Goal: Information Seeking & Learning: Check status

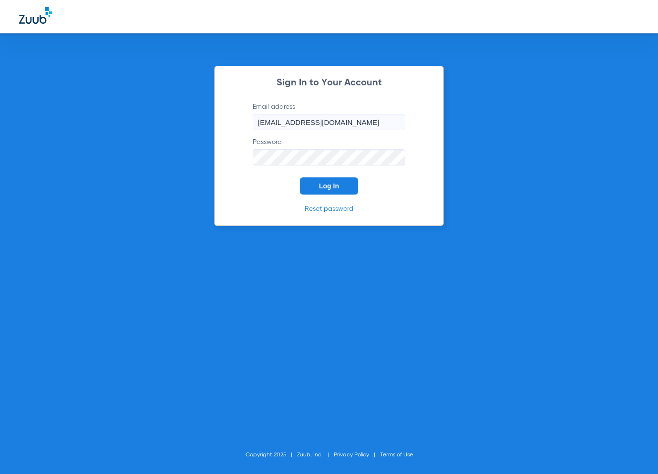
click at [331, 190] on span "Log In" at bounding box center [329, 186] width 20 height 8
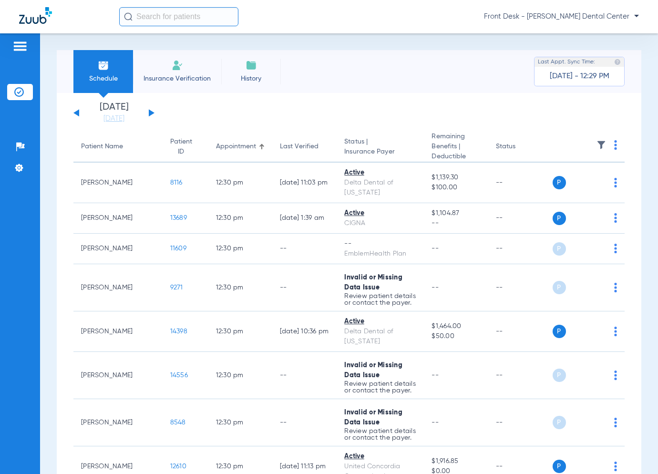
click at [153, 113] on button at bounding box center [152, 112] width 6 height 7
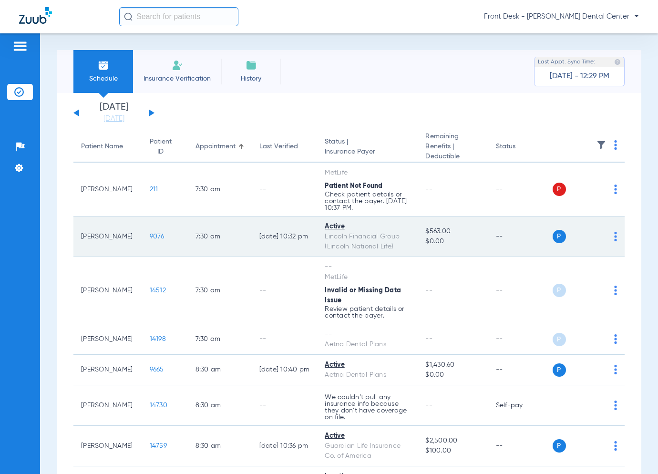
click at [150, 236] on span "9076" at bounding box center [157, 236] width 15 height 7
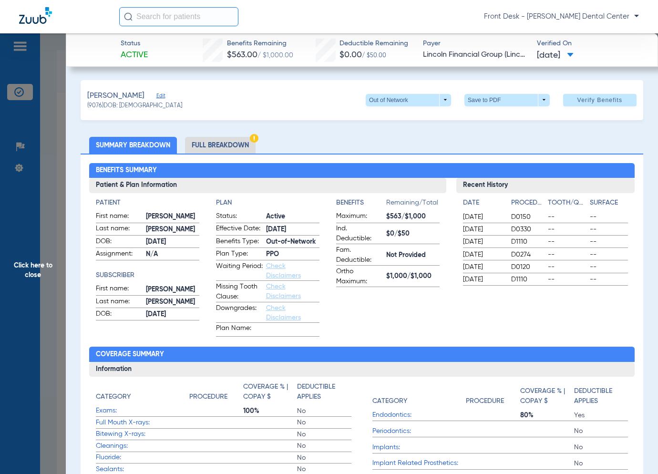
click at [47, 300] on span "Click here to close" at bounding box center [33, 270] width 66 height 474
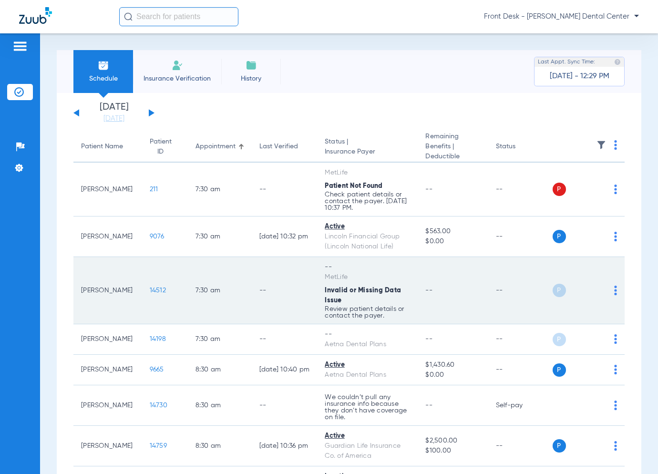
click at [150, 287] on span "14512" at bounding box center [158, 290] width 16 height 7
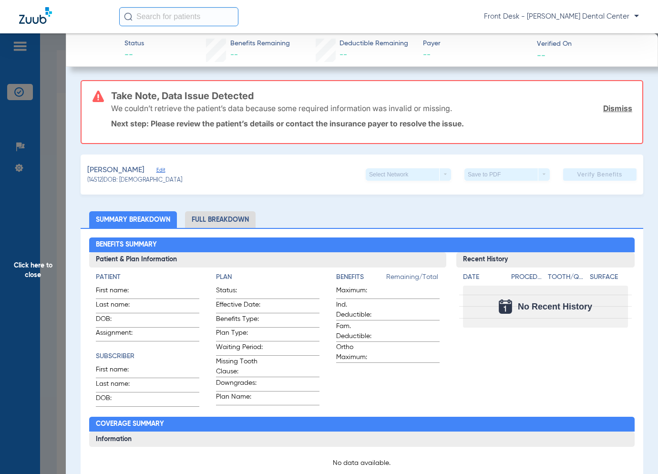
click at [60, 337] on span "Click here to close" at bounding box center [33, 270] width 66 height 474
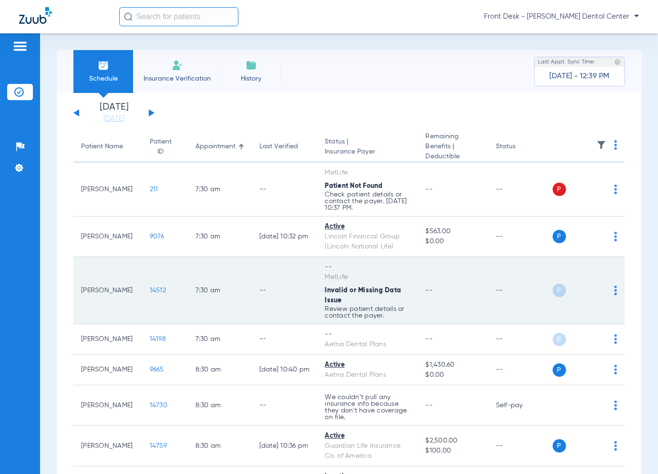
click at [150, 288] on span "14512" at bounding box center [158, 290] width 16 height 7
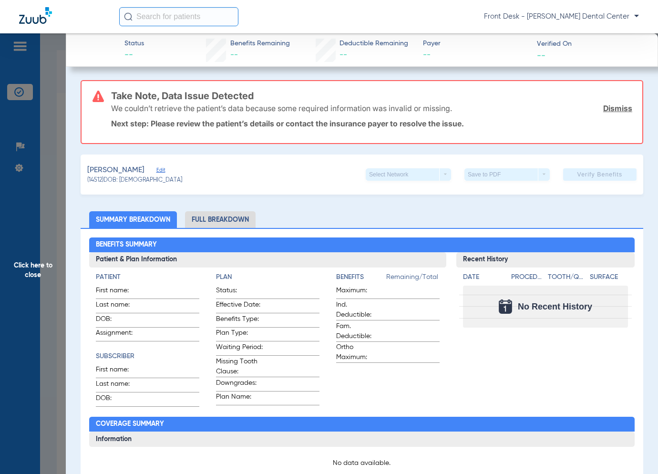
click at [49, 286] on span "Click here to close" at bounding box center [33, 270] width 66 height 474
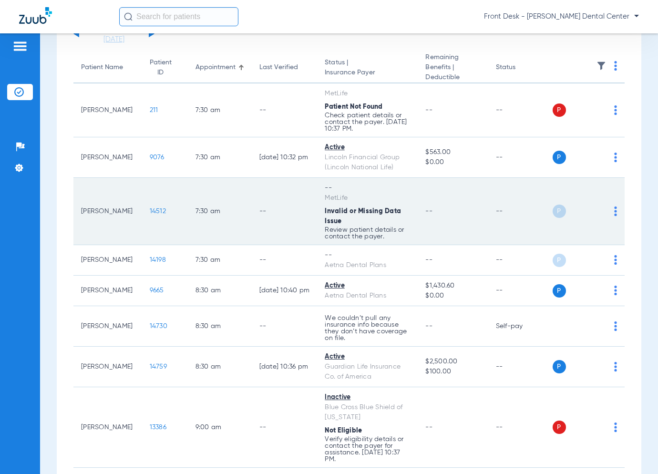
scroll to position [95, 0]
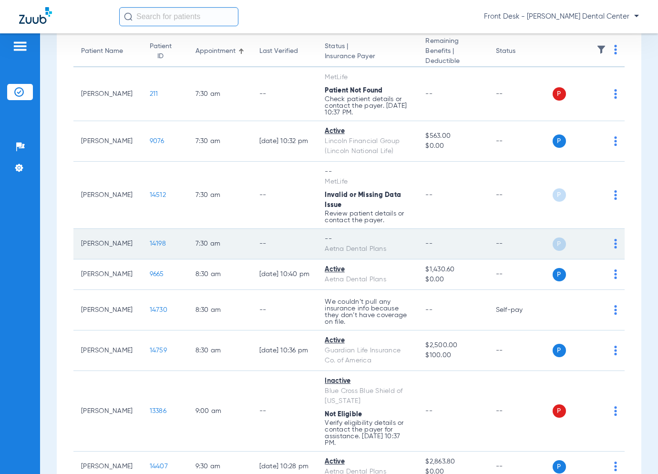
click at [150, 241] on span "14198" at bounding box center [158, 243] width 16 height 7
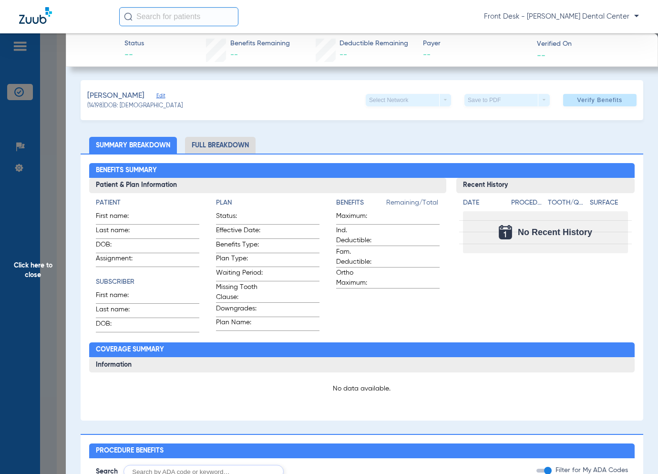
click at [20, 233] on span "Click here to close" at bounding box center [33, 270] width 66 height 474
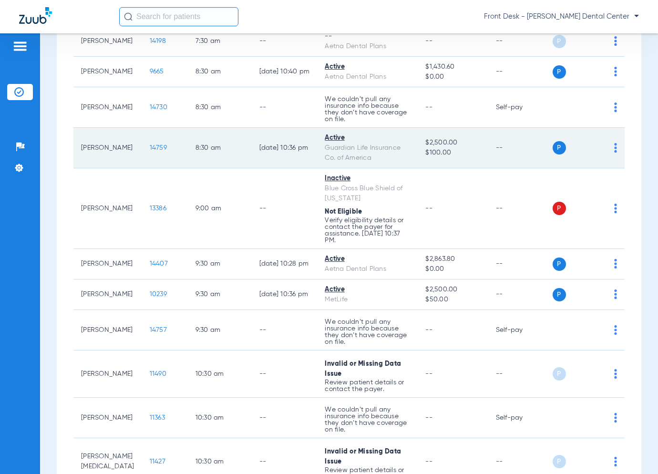
scroll to position [334, 0]
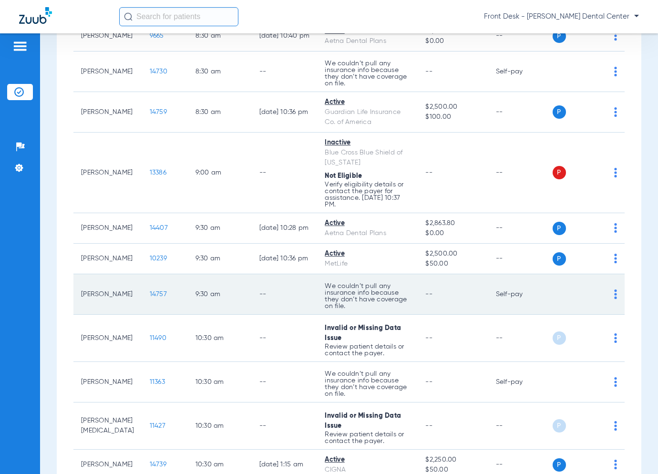
click at [150, 291] on span "14757" at bounding box center [158, 294] width 17 height 7
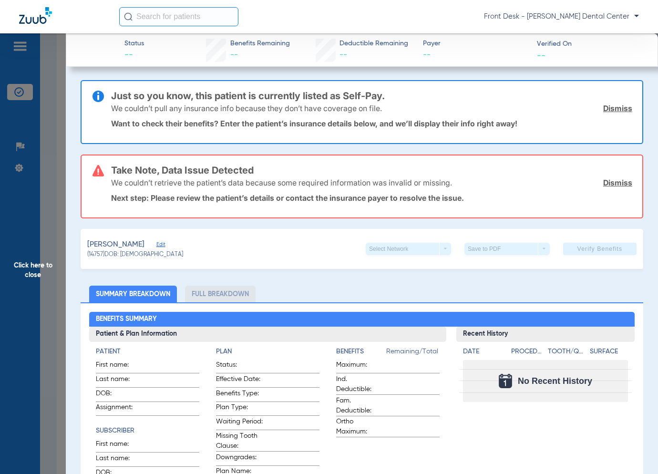
click at [48, 281] on span "Click here to close" at bounding box center [33, 270] width 66 height 474
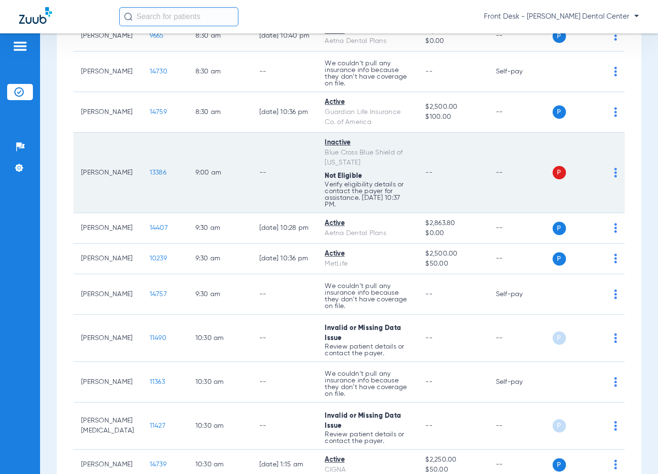
click at [150, 171] on span "13386" at bounding box center [158, 172] width 17 height 7
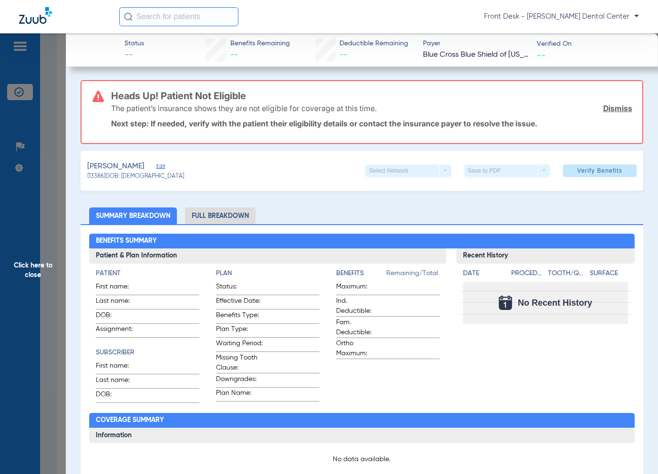
click at [57, 276] on span "Click here to close" at bounding box center [33, 270] width 66 height 474
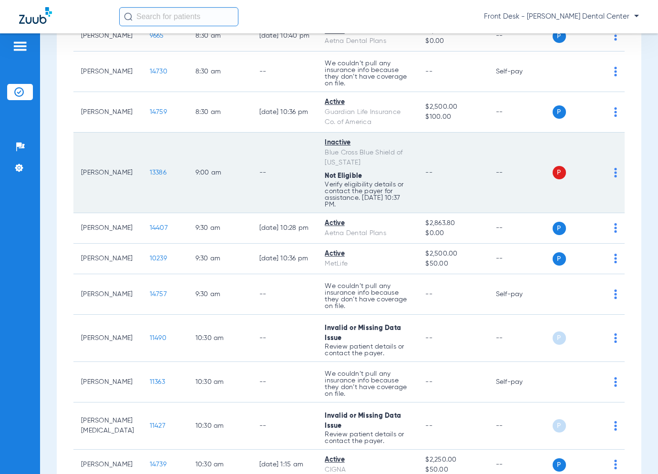
click at [150, 172] on span "13386" at bounding box center [158, 172] width 17 height 7
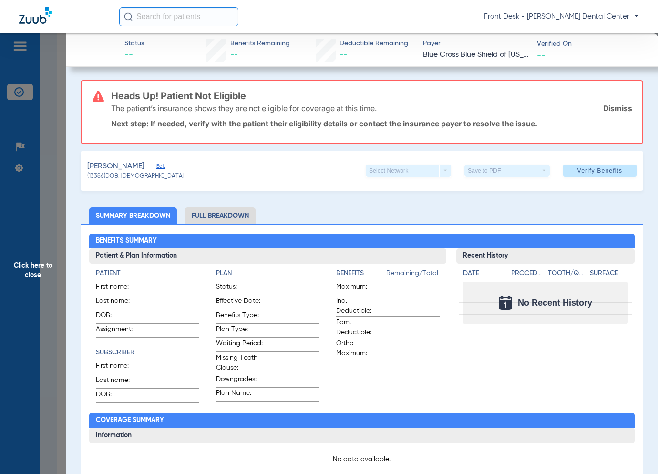
click at [51, 283] on span "Click here to close" at bounding box center [33, 270] width 66 height 474
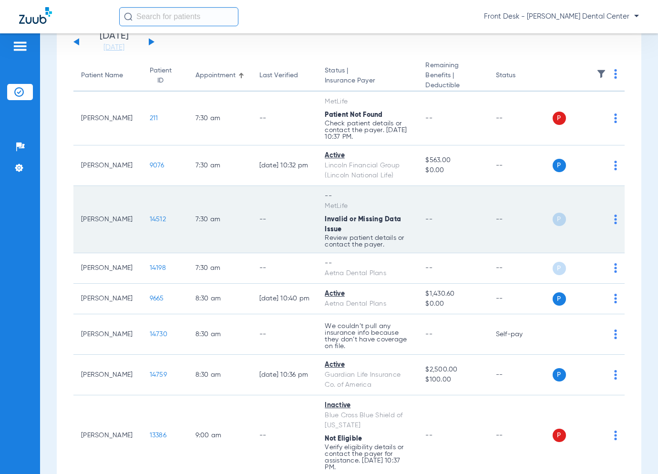
scroll to position [95, 0]
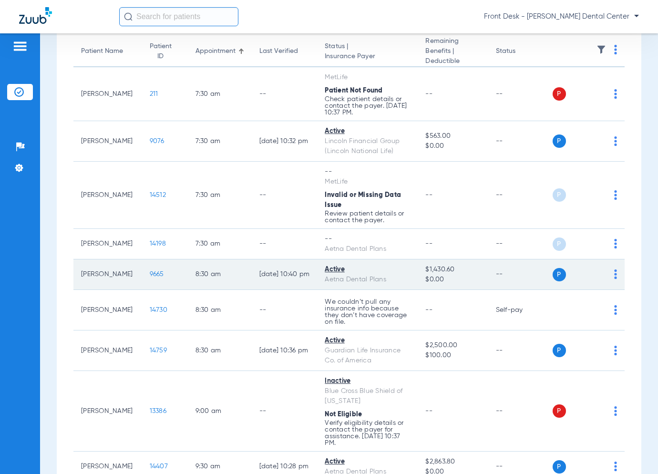
click at [150, 276] on span "9665" at bounding box center [157, 274] width 14 height 7
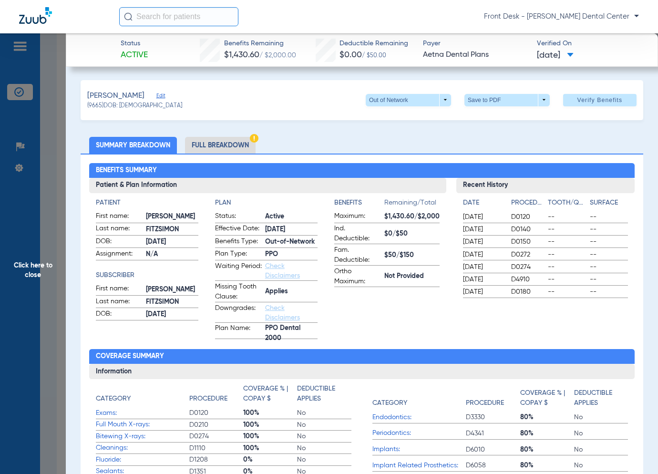
click at [52, 268] on span "Click here to close" at bounding box center [33, 270] width 66 height 474
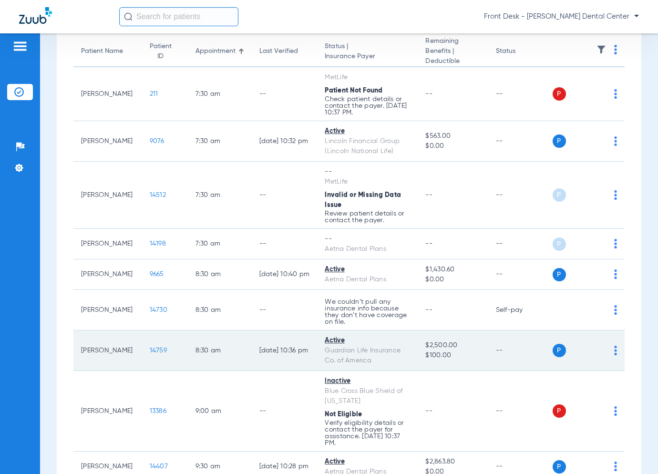
click at [150, 347] on span "14759" at bounding box center [158, 350] width 17 height 7
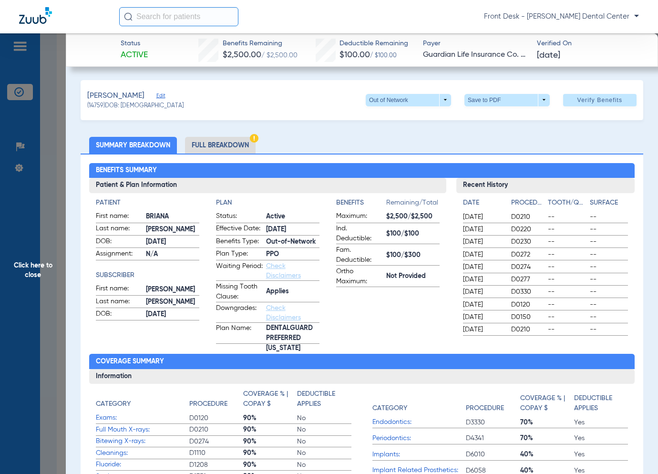
click at [65, 279] on span "Click here to close" at bounding box center [33, 270] width 66 height 474
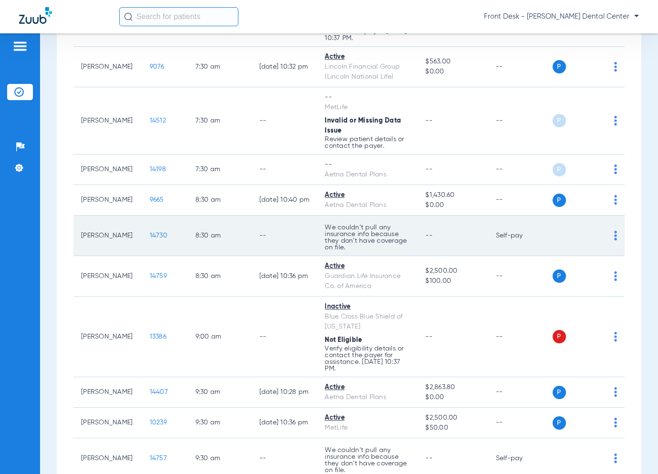
scroll to position [238, 0]
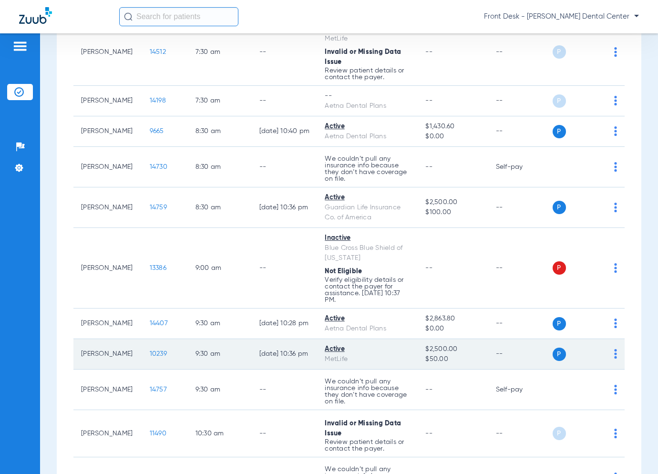
click at [150, 354] on span "10239" at bounding box center [158, 353] width 17 height 7
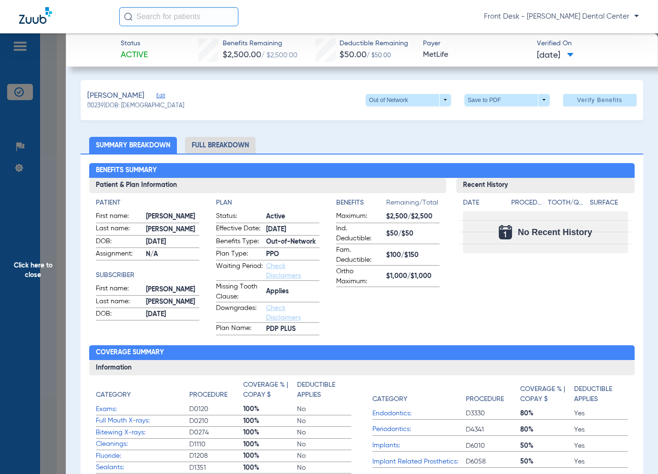
click at [41, 246] on span "Click here to close" at bounding box center [33, 270] width 66 height 474
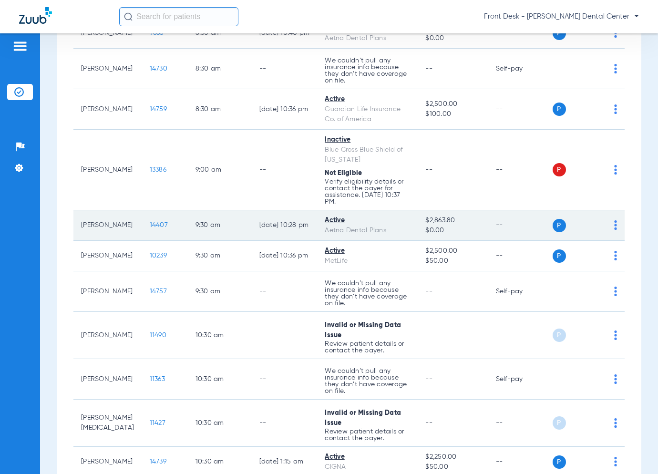
scroll to position [429, 0]
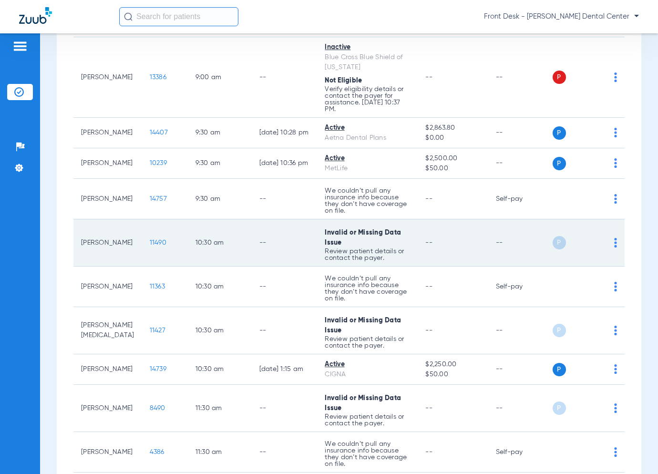
click at [150, 240] on span "11490" at bounding box center [158, 242] width 17 height 7
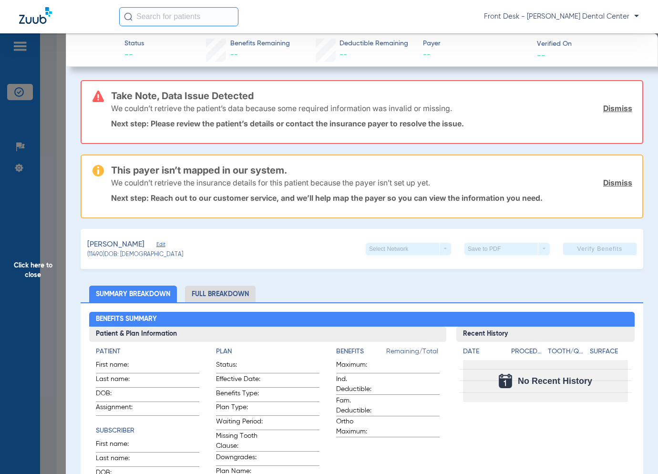
click at [40, 253] on span "Click here to close" at bounding box center [33, 270] width 66 height 474
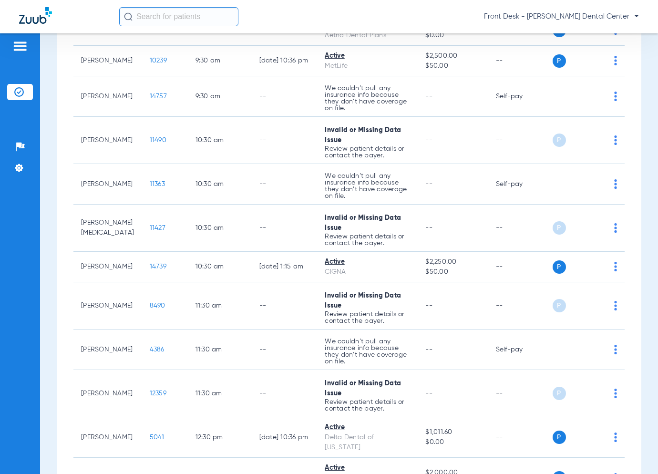
scroll to position [528, 0]
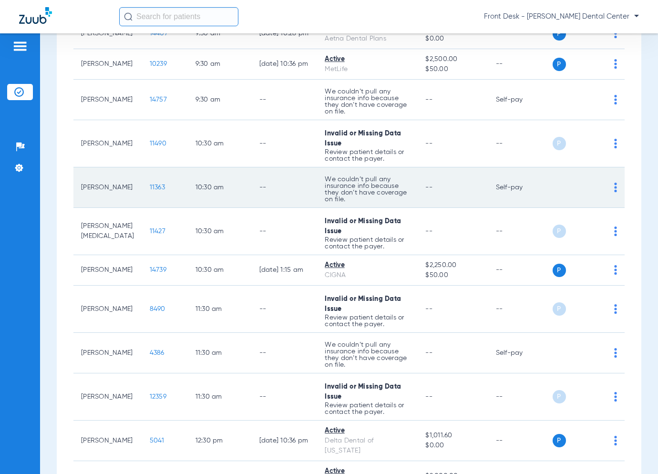
click at [150, 185] on span "11363" at bounding box center [157, 187] width 15 height 7
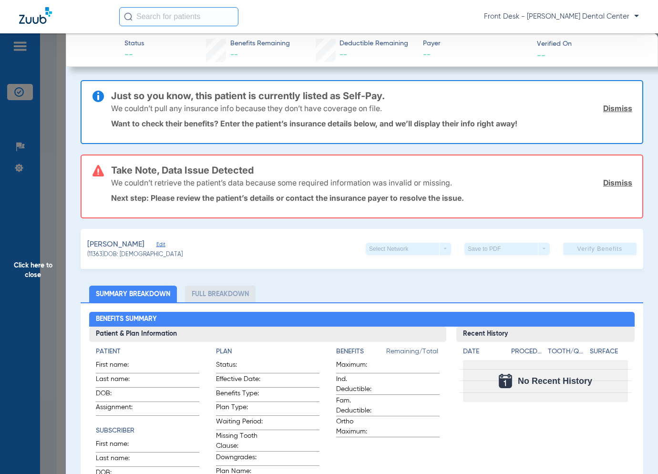
click at [59, 301] on span "Click here to close" at bounding box center [33, 270] width 66 height 474
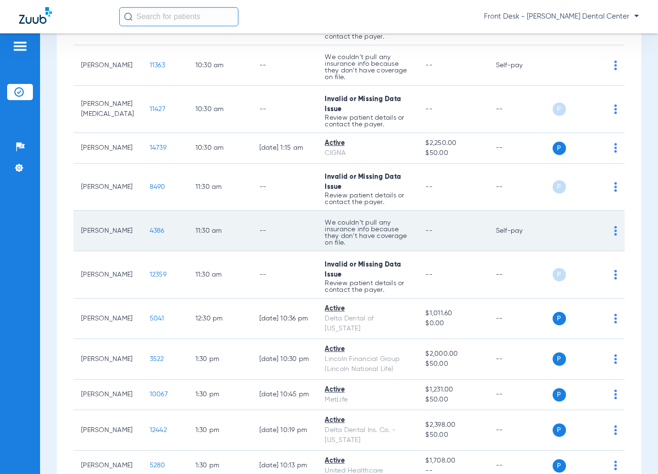
scroll to position [671, 0]
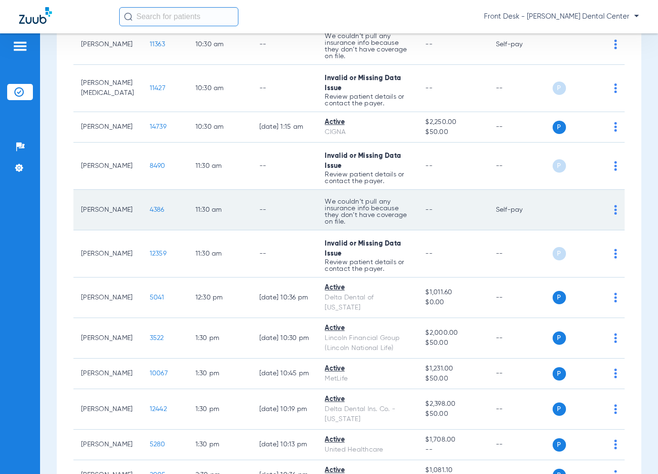
click at [150, 206] on span "4386" at bounding box center [157, 209] width 15 height 7
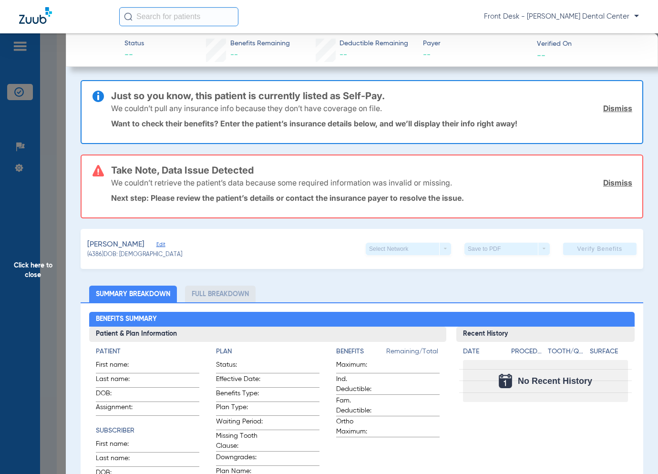
click at [48, 264] on span "Click here to close" at bounding box center [33, 270] width 66 height 474
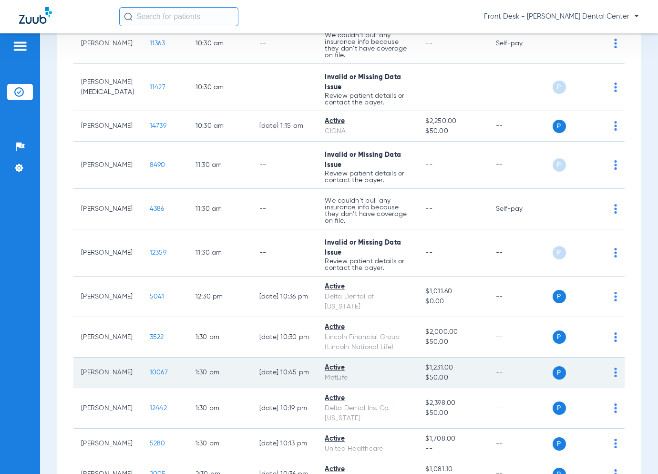
scroll to position [624, 0]
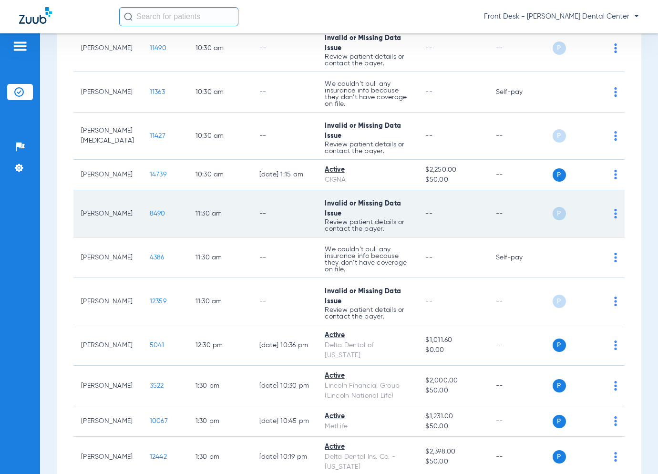
click at [150, 211] on span "8490" at bounding box center [158, 213] width 16 height 7
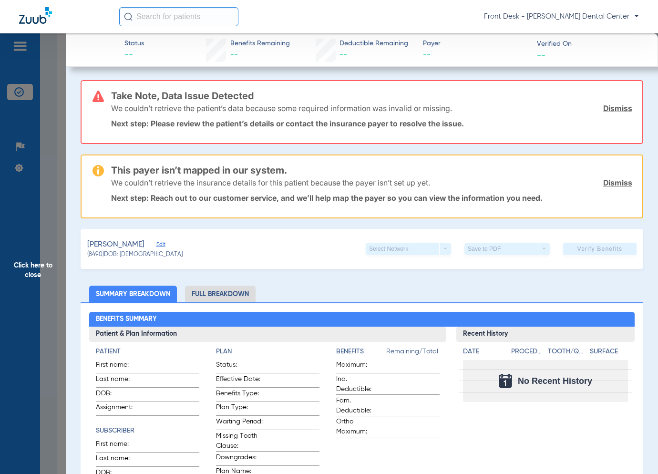
click at [48, 248] on span "Click here to close" at bounding box center [33, 270] width 66 height 474
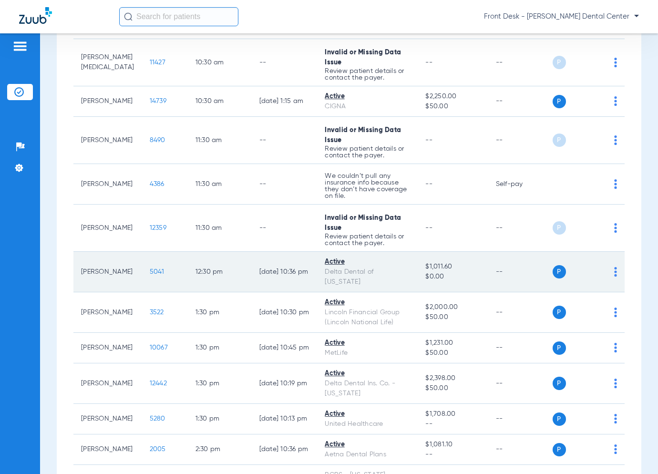
scroll to position [767, 0]
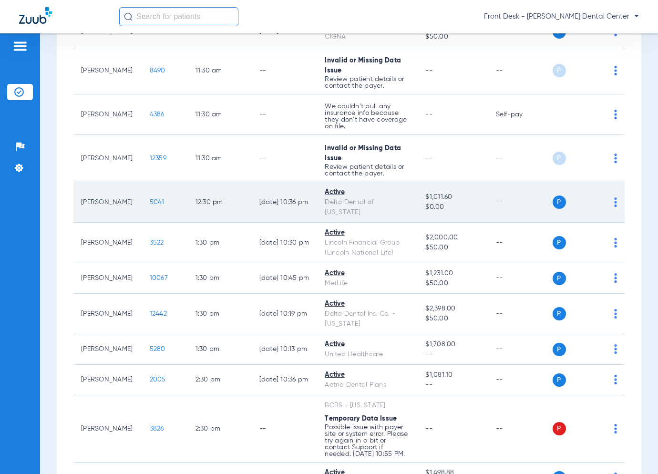
click at [150, 199] on span "5041" at bounding box center [157, 202] width 15 height 7
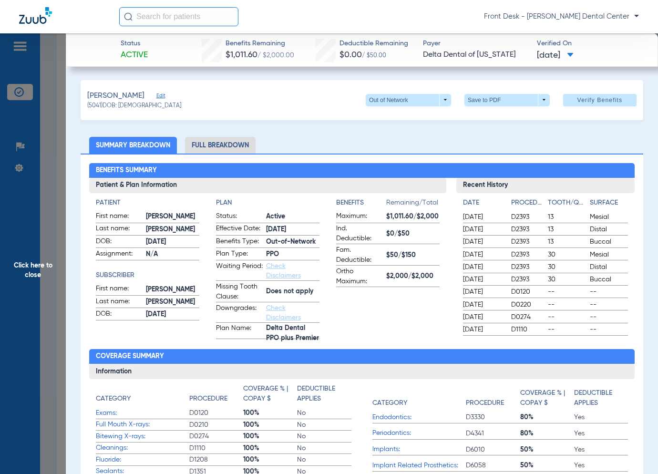
click at [49, 263] on span "Click here to close" at bounding box center [33, 270] width 66 height 474
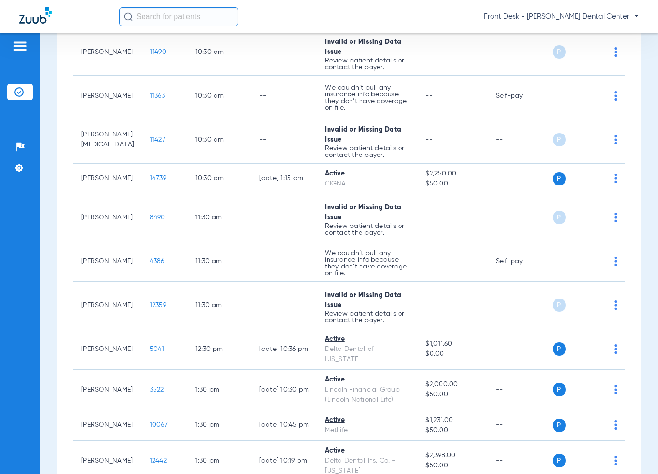
scroll to position [763, 0]
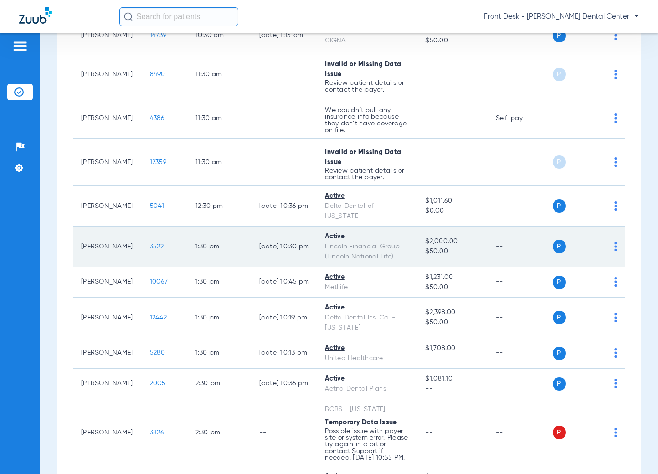
click at [150, 243] on span "3522" at bounding box center [157, 246] width 14 height 7
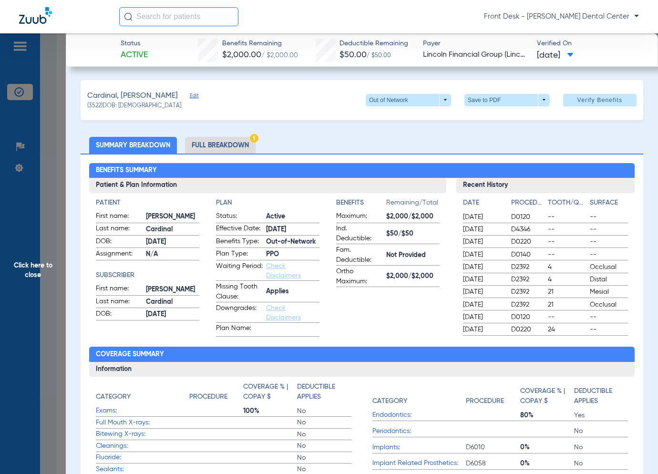
click at [27, 269] on span "Click here to close" at bounding box center [33, 270] width 66 height 474
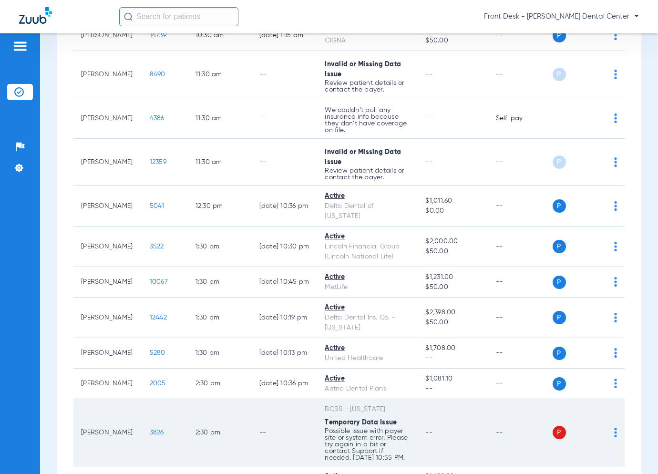
scroll to position [811, 0]
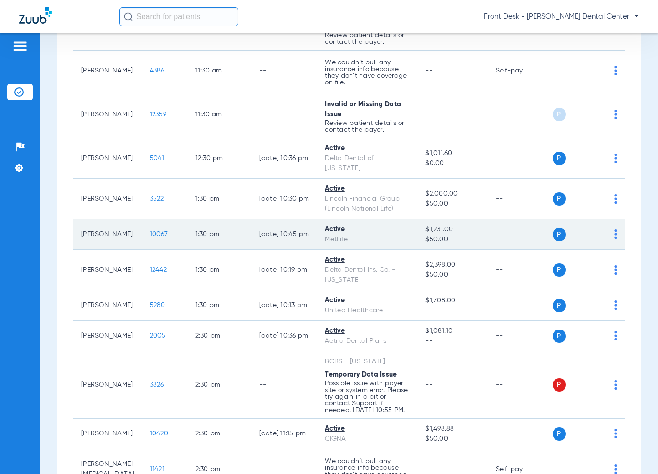
click at [150, 231] on span "10067" at bounding box center [159, 234] width 18 height 7
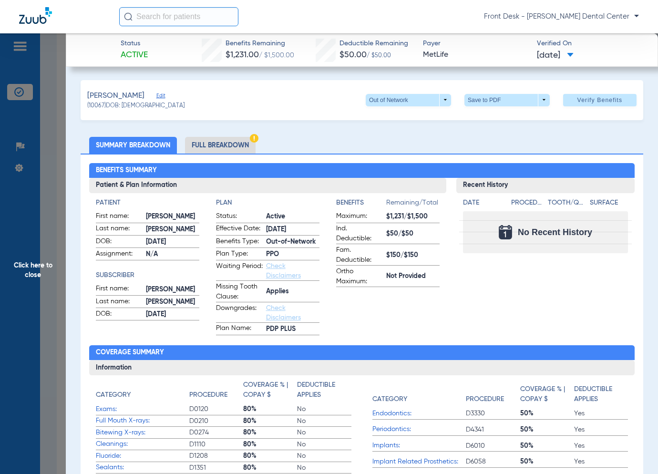
click at [19, 255] on span "Click here to close" at bounding box center [33, 270] width 66 height 474
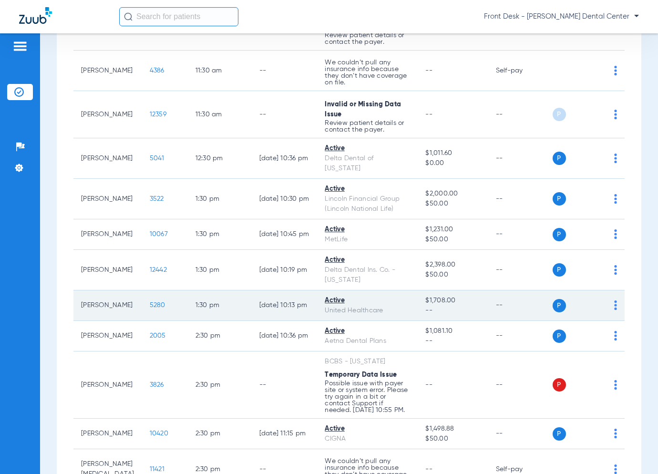
click at [150, 302] on span "5280" at bounding box center [158, 305] width 16 height 7
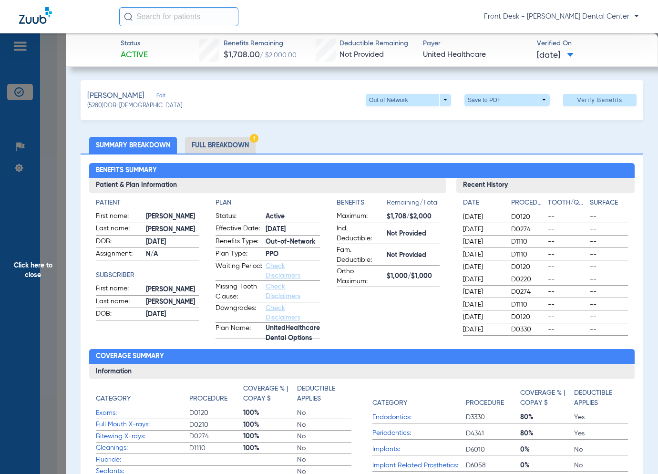
click at [35, 261] on span "Click here to close" at bounding box center [33, 270] width 66 height 474
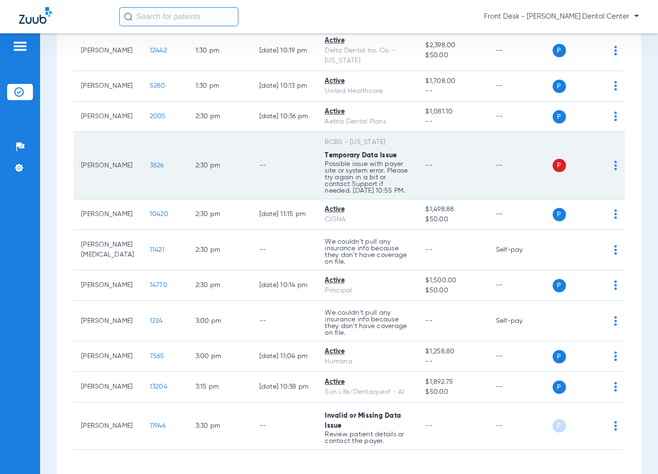
scroll to position [1053, 0]
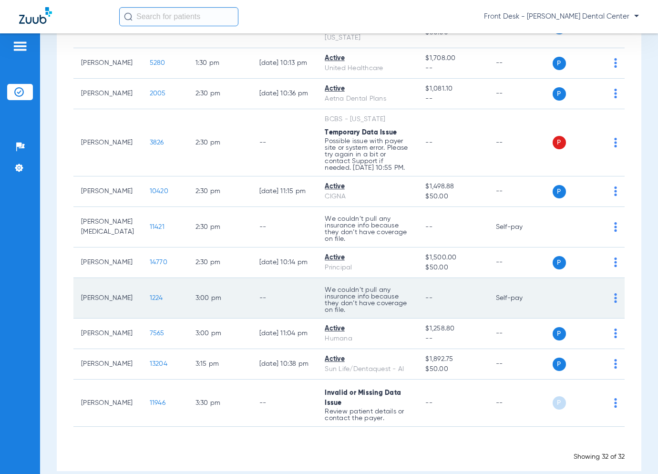
click at [150, 295] on span "1224" at bounding box center [156, 298] width 13 height 7
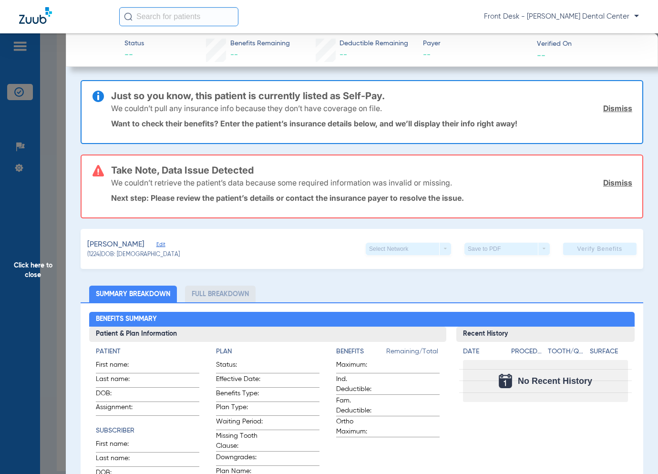
click at [63, 219] on span "Click here to close" at bounding box center [33, 270] width 66 height 474
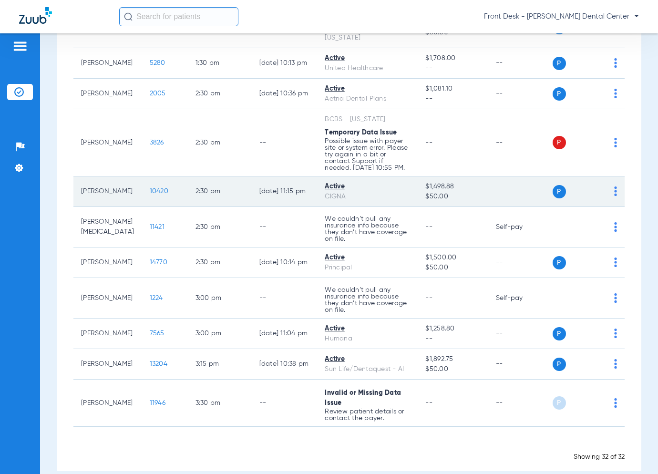
click at [150, 188] on span "10420" at bounding box center [159, 191] width 19 height 7
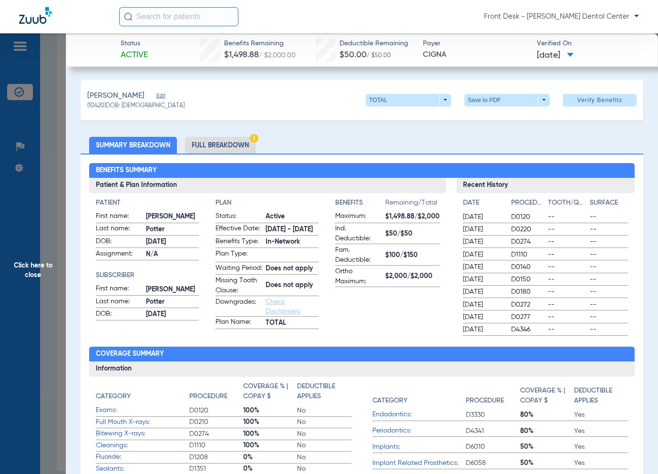
click at [51, 268] on span "Click here to close" at bounding box center [33, 270] width 66 height 474
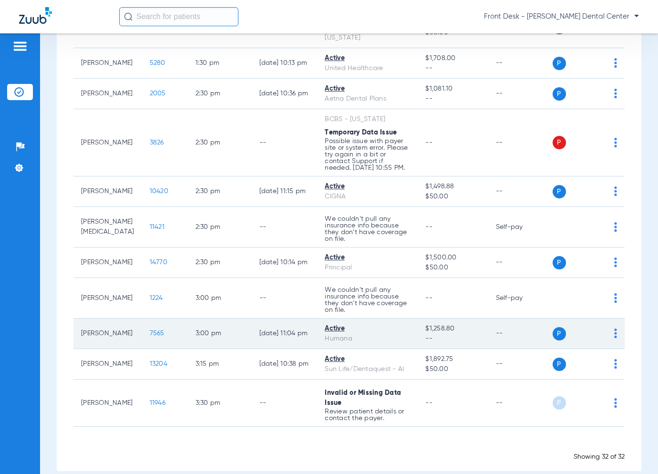
click at [150, 330] on span "7565" at bounding box center [157, 333] width 15 height 7
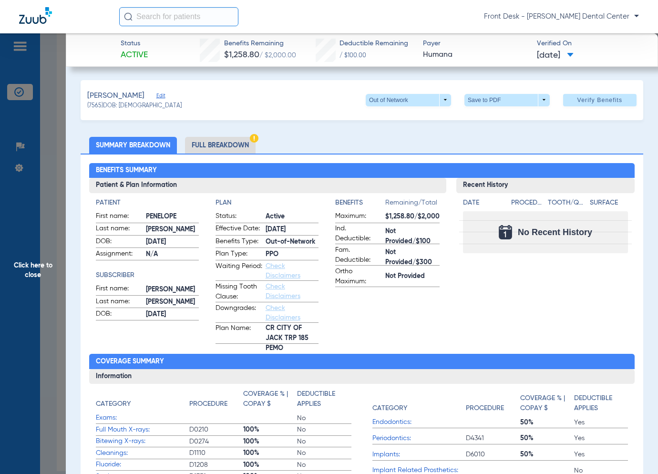
click at [35, 292] on span "Click here to close" at bounding box center [33, 270] width 66 height 474
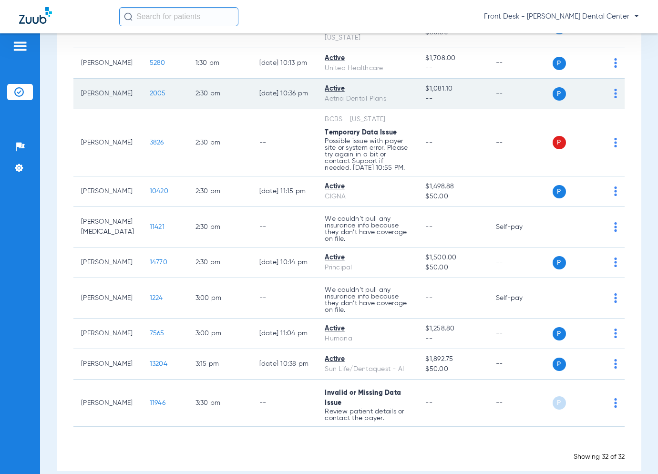
click at [150, 90] on span "2005" at bounding box center [158, 93] width 16 height 7
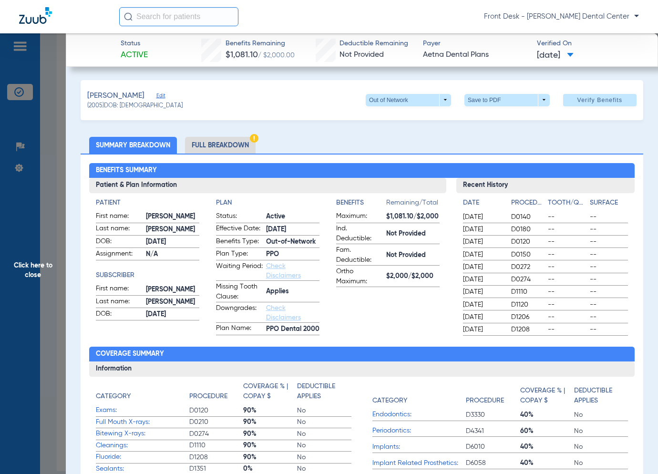
drag, startPoint x: 59, startPoint y: 257, endPoint x: 59, endPoint y: 251, distance: 5.7
click at [59, 251] on span "Click here to close" at bounding box center [33, 270] width 66 height 474
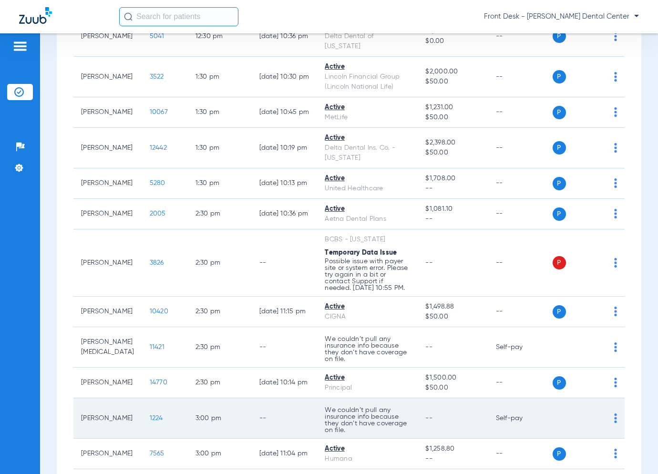
scroll to position [910, 0]
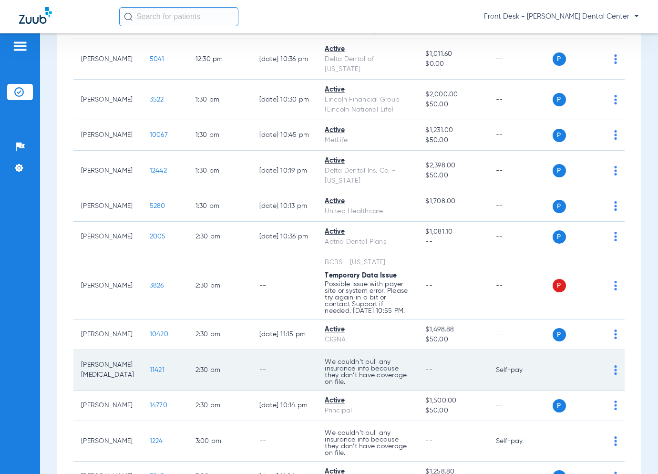
click at [150, 367] on span "11421" at bounding box center [157, 370] width 15 height 7
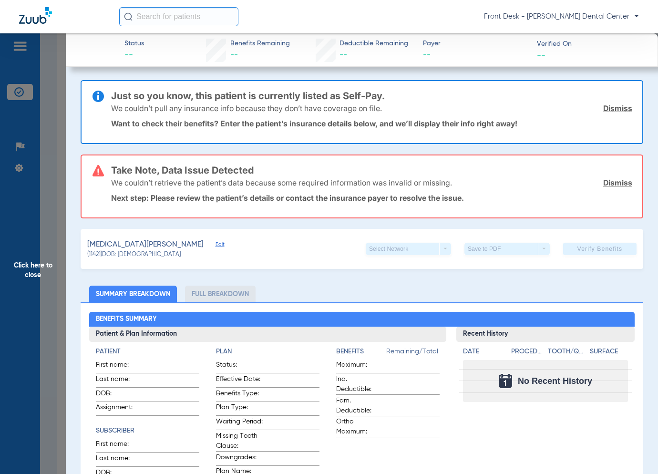
click at [41, 265] on span "Click here to close" at bounding box center [33, 270] width 66 height 474
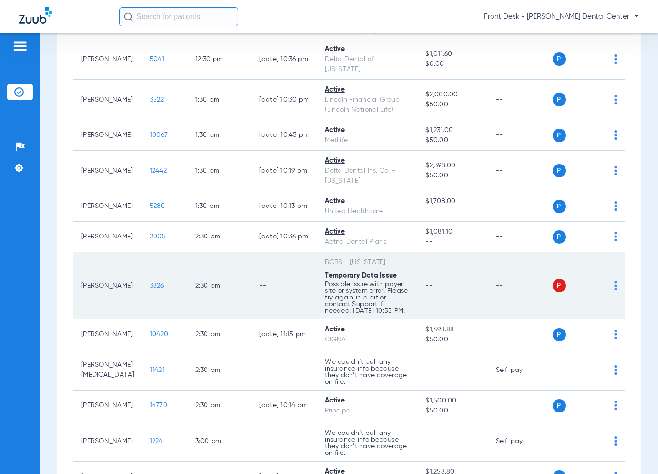
click at [150, 282] on span "3826" at bounding box center [157, 285] width 14 height 7
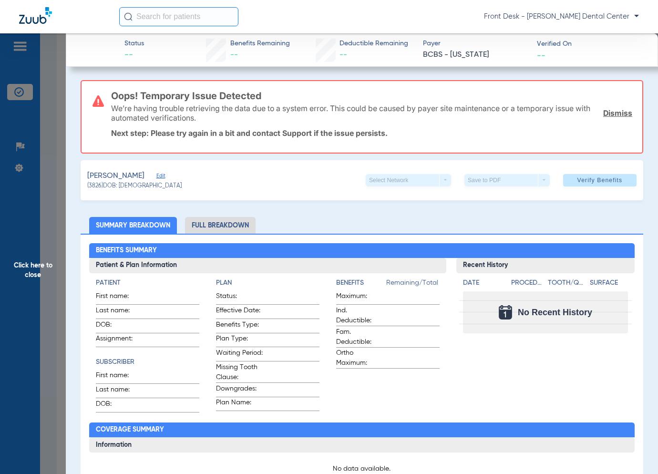
click at [51, 278] on span "Click here to close" at bounding box center [33, 270] width 66 height 474
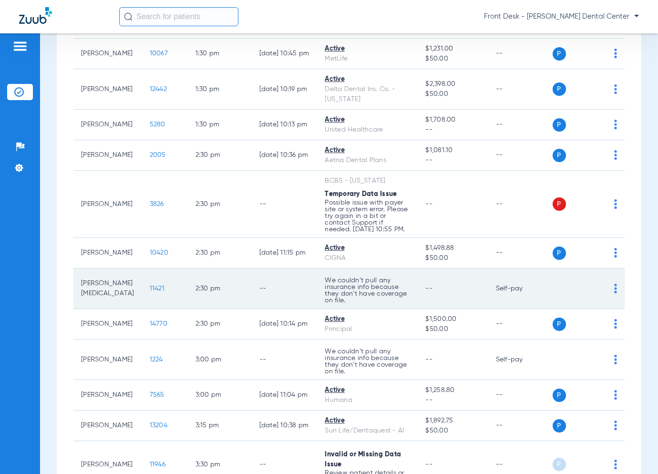
scroll to position [1053, 0]
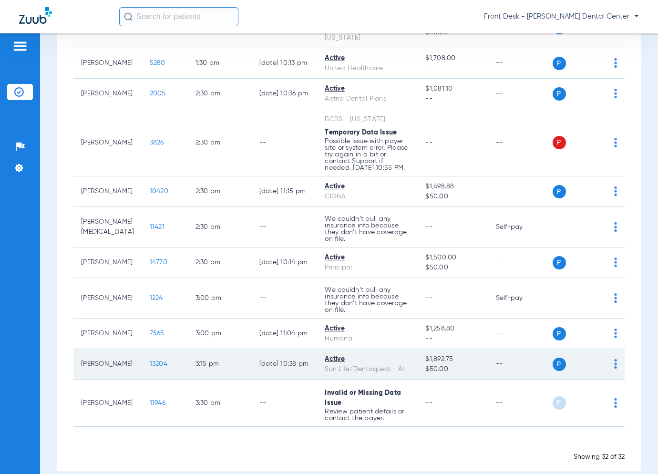
click at [150, 361] on span "13204" at bounding box center [159, 364] width 18 height 7
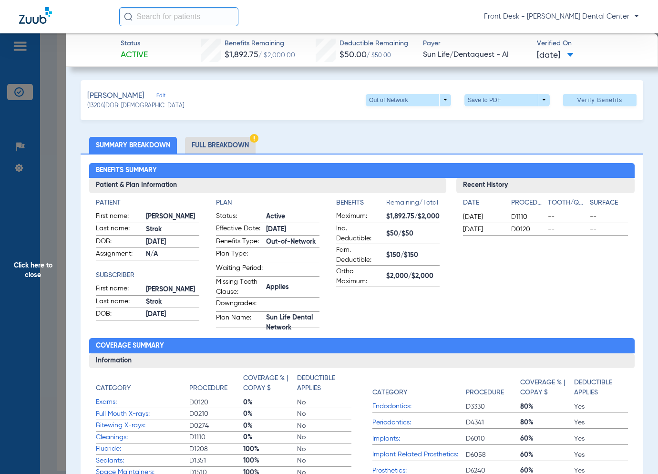
click at [46, 242] on span "Click here to close" at bounding box center [33, 270] width 66 height 474
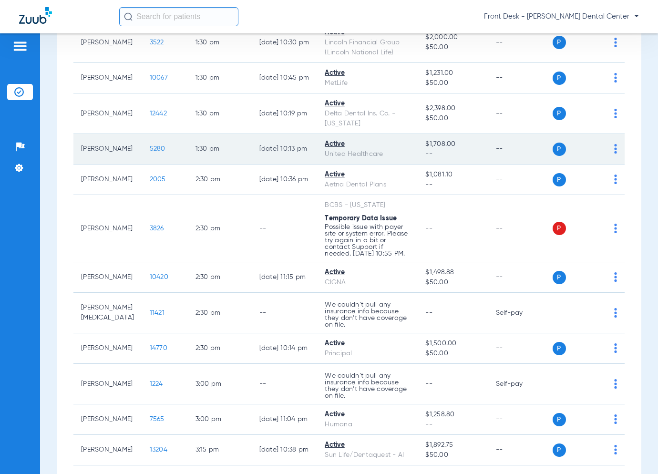
scroll to position [910, 0]
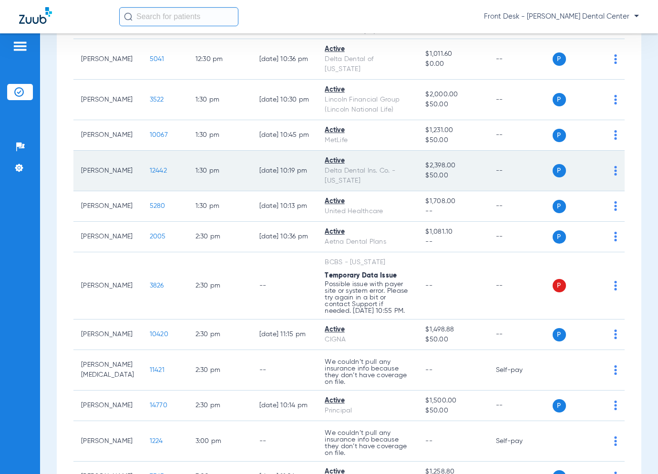
click at [150, 167] on span "12442" at bounding box center [158, 170] width 17 height 7
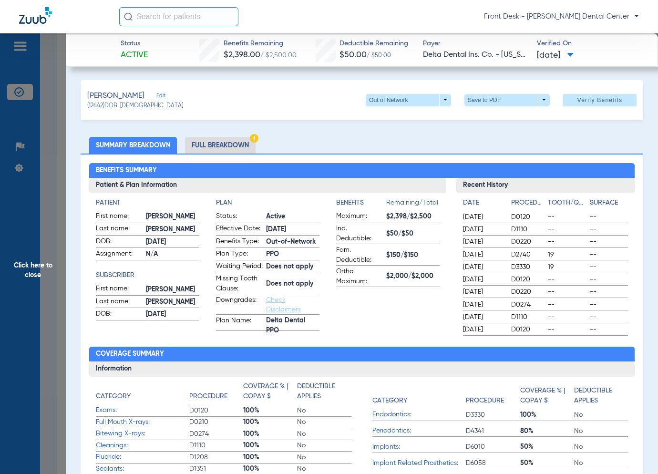
click at [61, 272] on span "Click here to close" at bounding box center [33, 270] width 66 height 474
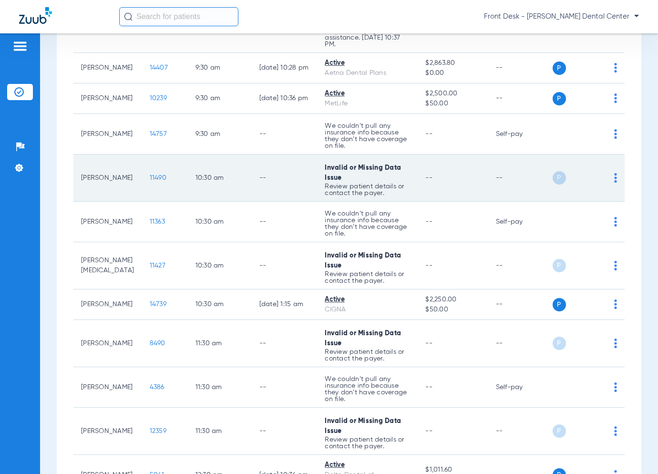
scroll to position [572, 0]
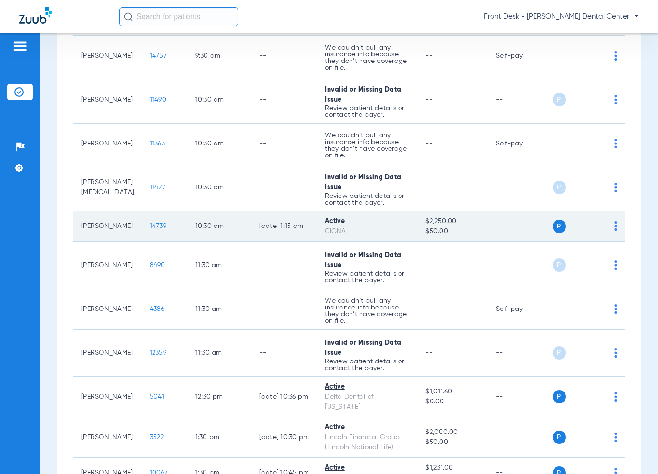
click at [150, 227] on span "14739" at bounding box center [158, 226] width 17 height 7
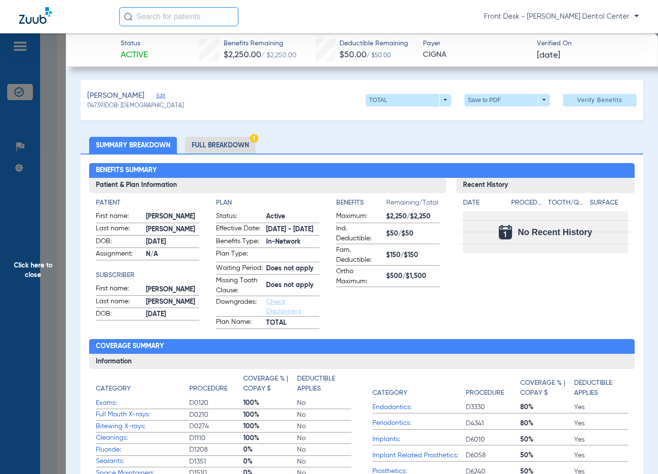
click at [49, 296] on span "Click here to close" at bounding box center [33, 270] width 66 height 474
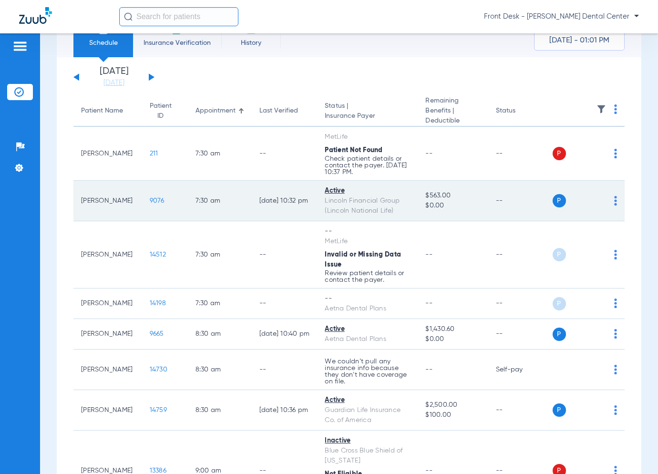
scroll to position [0, 0]
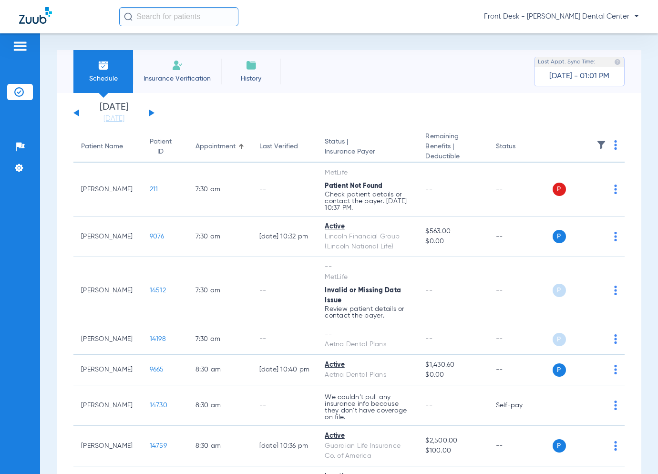
click at [151, 111] on button at bounding box center [152, 112] width 6 height 7
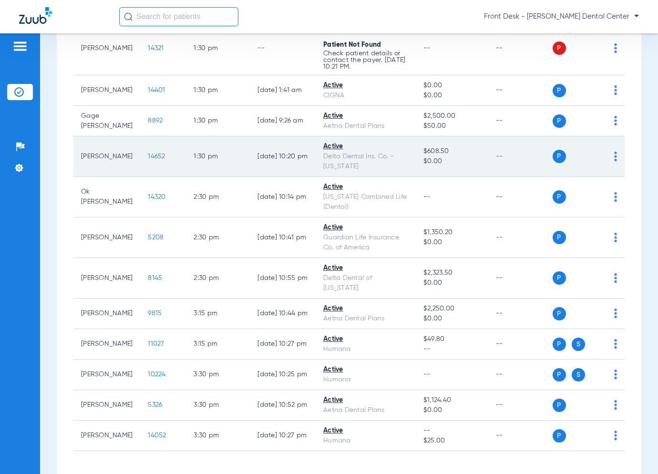
scroll to position [825, 0]
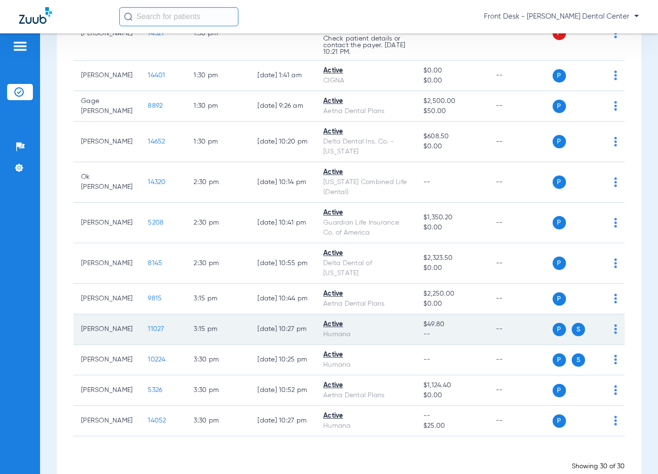
click at [148, 326] on span "11027" at bounding box center [156, 329] width 16 height 7
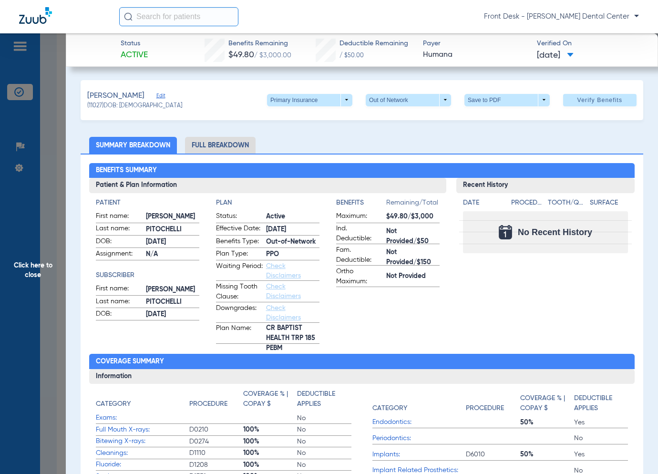
click at [62, 283] on span "Click here to close" at bounding box center [33, 270] width 66 height 474
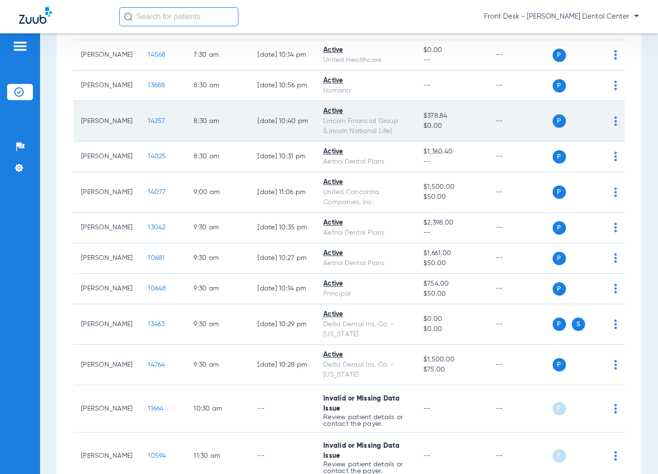
scroll to position [238, 0]
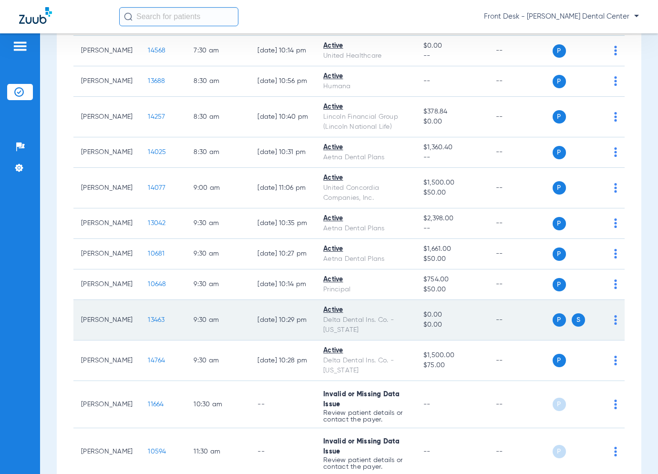
click at [148, 318] on span "13463" at bounding box center [156, 320] width 17 height 7
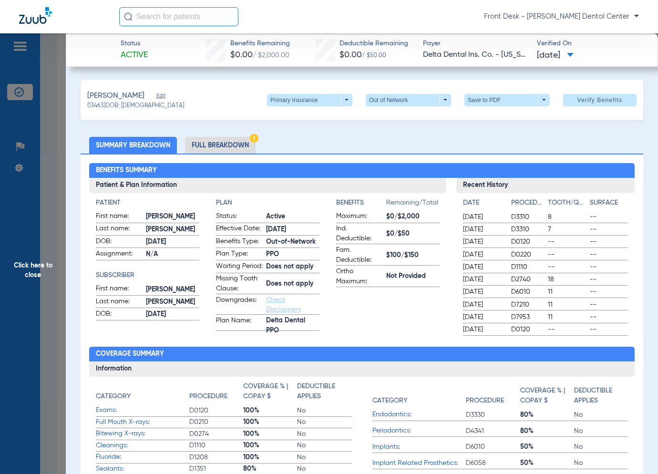
click at [44, 268] on span "Click here to close" at bounding box center [33, 270] width 66 height 474
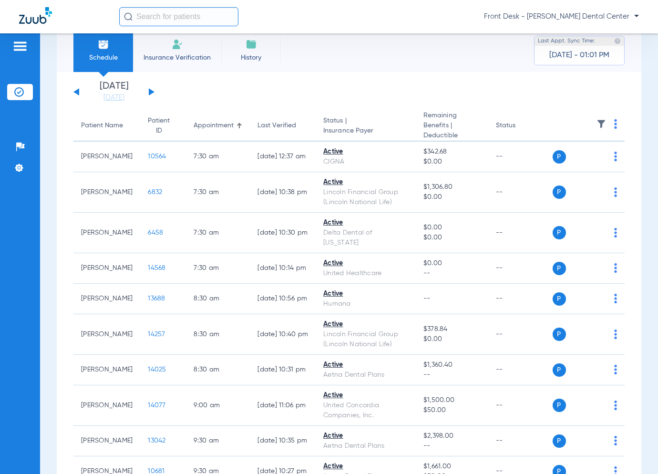
scroll to position [0, 0]
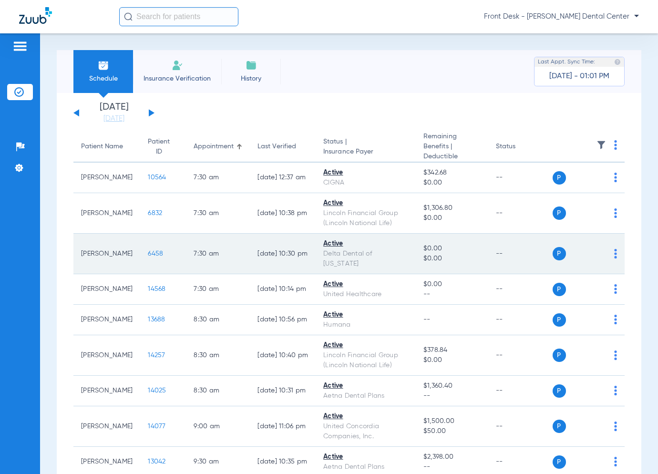
click at [148, 252] on span "6458" at bounding box center [155, 253] width 15 height 7
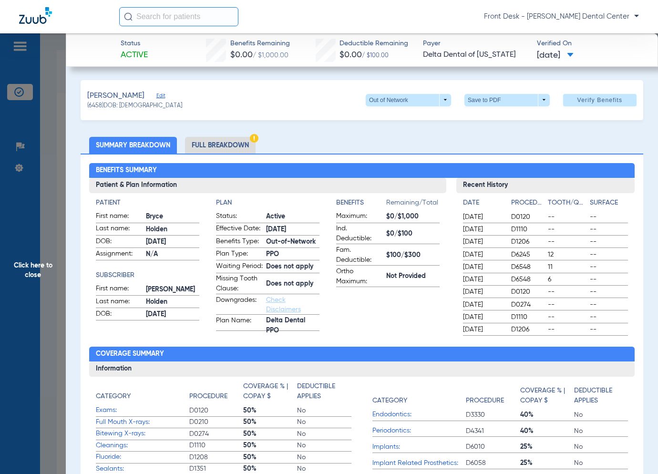
click at [41, 261] on span "Click here to close" at bounding box center [33, 270] width 66 height 474
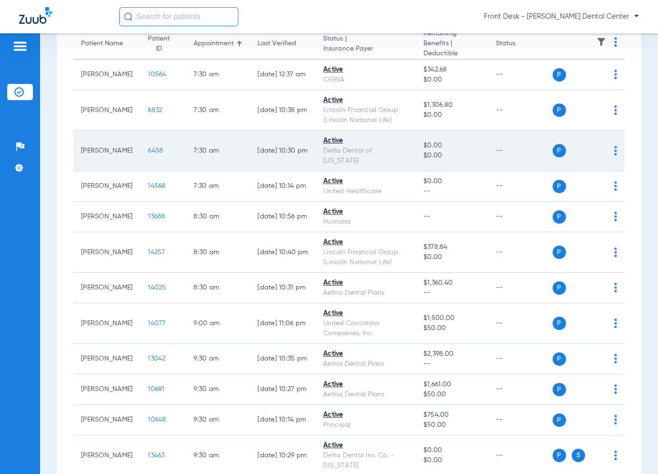
scroll to position [191, 0]
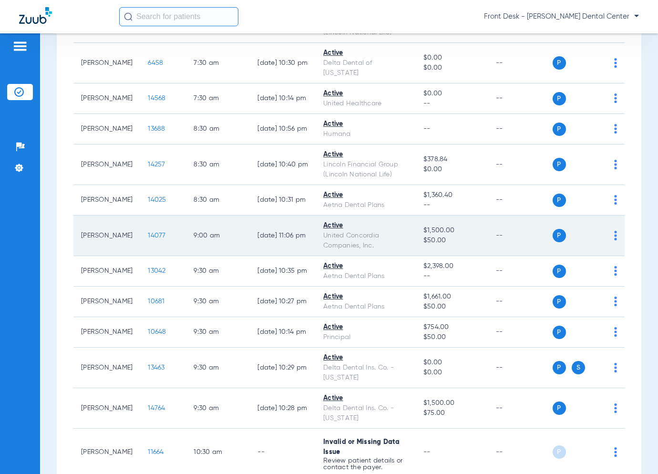
click at [148, 236] on span "14077" at bounding box center [157, 235] width 18 height 7
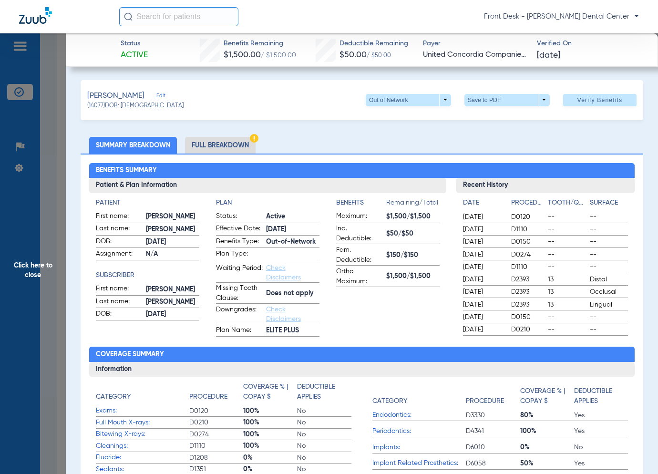
click at [47, 283] on span "Click here to close" at bounding box center [33, 270] width 66 height 474
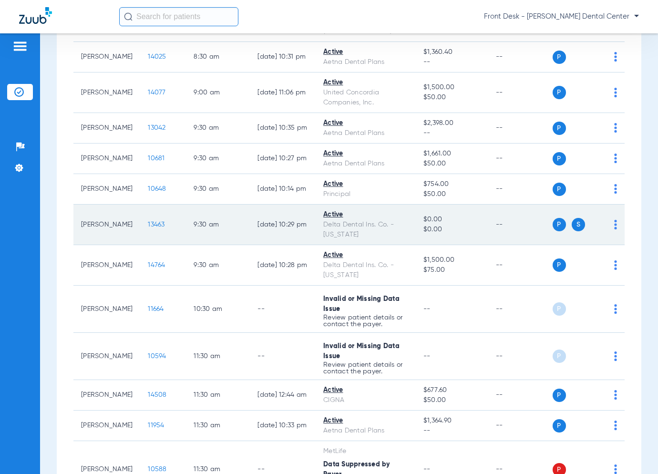
scroll to position [381, 0]
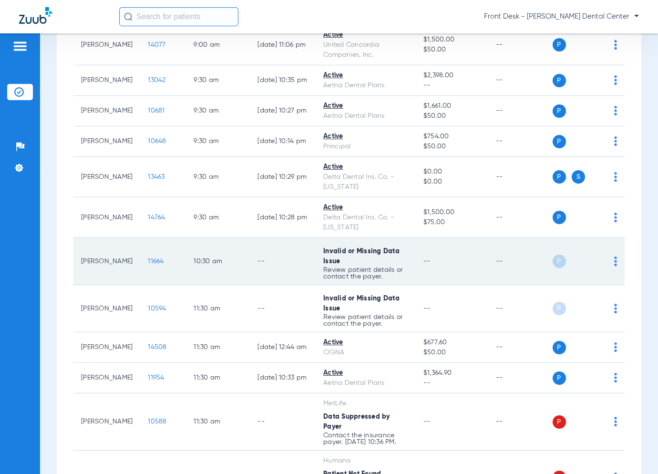
click at [148, 258] on span "11664" at bounding box center [156, 261] width 16 height 7
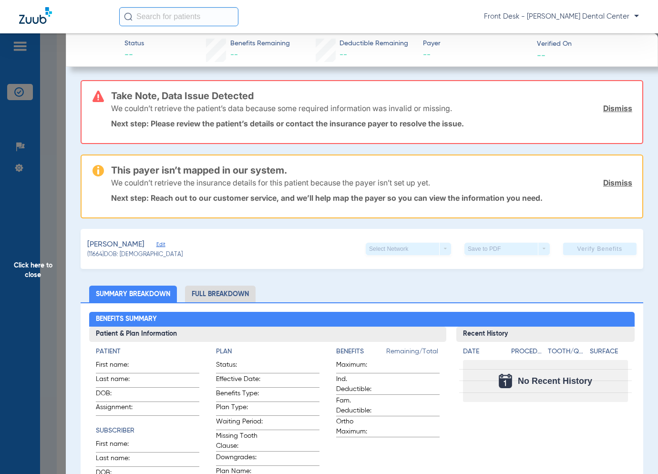
click at [24, 272] on span "Click here to close" at bounding box center [33, 270] width 66 height 474
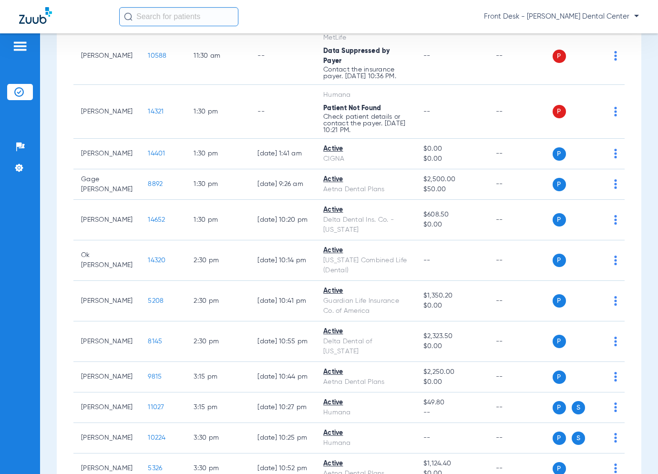
scroll to position [763, 0]
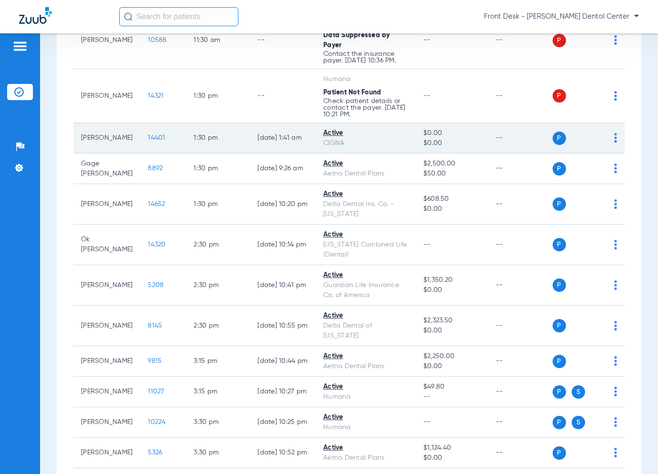
click at [148, 134] on span "14401" at bounding box center [156, 137] width 17 height 7
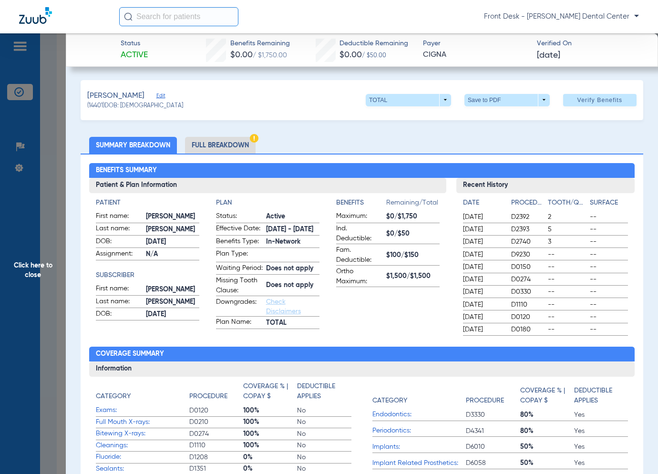
click at [48, 219] on span "Click here to close" at bounding box center [33, 270] width 66 height 474
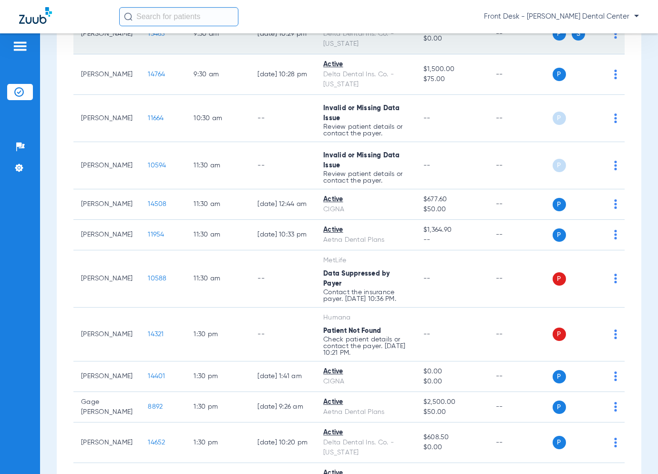
scroll to position [620, 0]
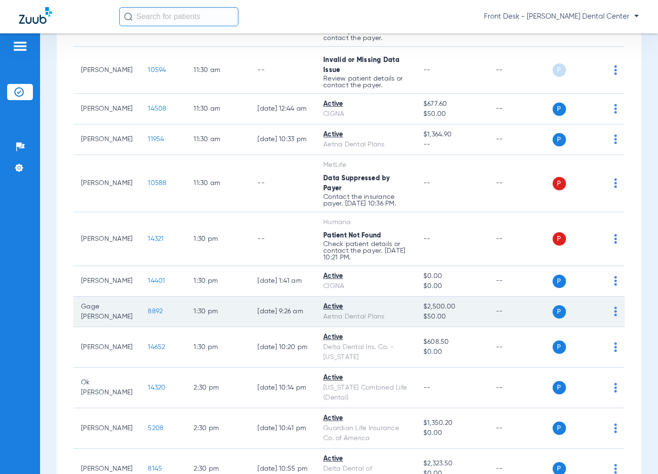
click at [148, 308] on span "8892" at bounding box center [155, 311] width 15 height 7
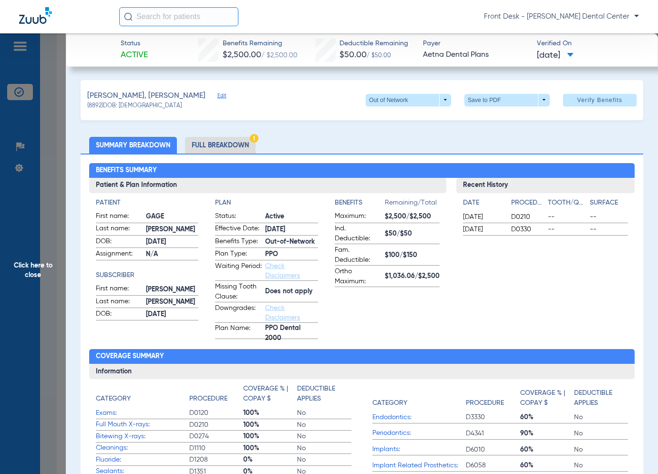
click at [63, 295] on span "Click here to close" at bounding box center [33, 270] width 66 height 474
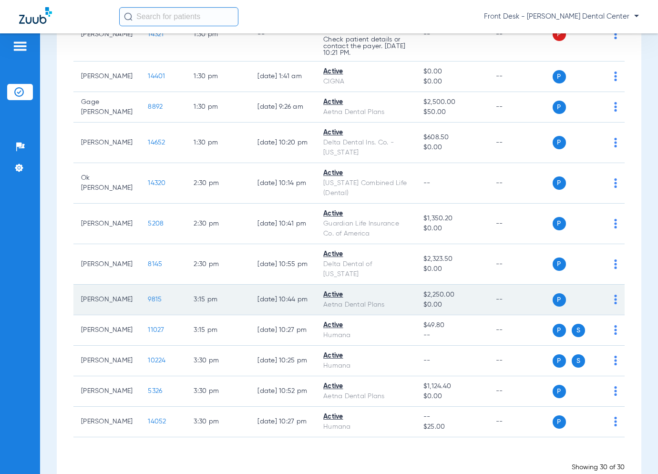
scroll to position [825, 0]
click at [148, 295] on span "9815" at bounding box center [155, 298] width 14 height 7
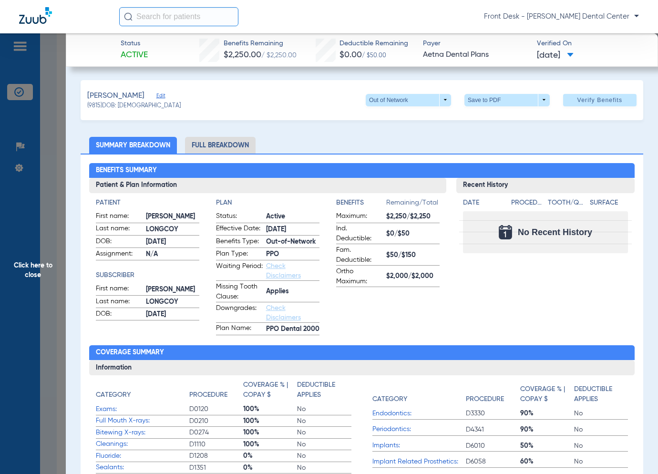
click at [53, 289] on span "Click here to close" at bounding box center [33, 270] width 66 height 474
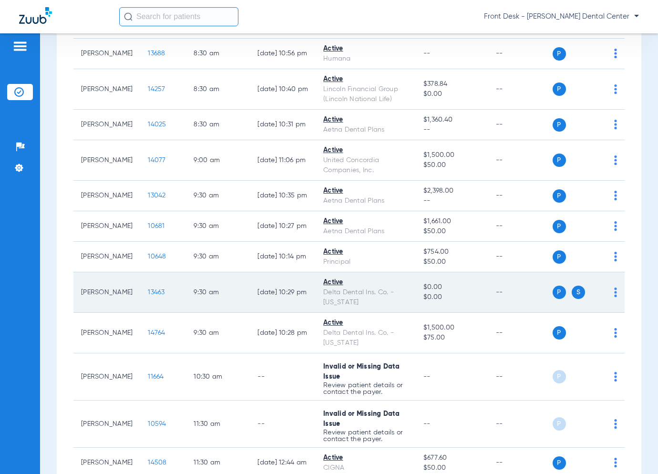
scroll to position [286, 0]
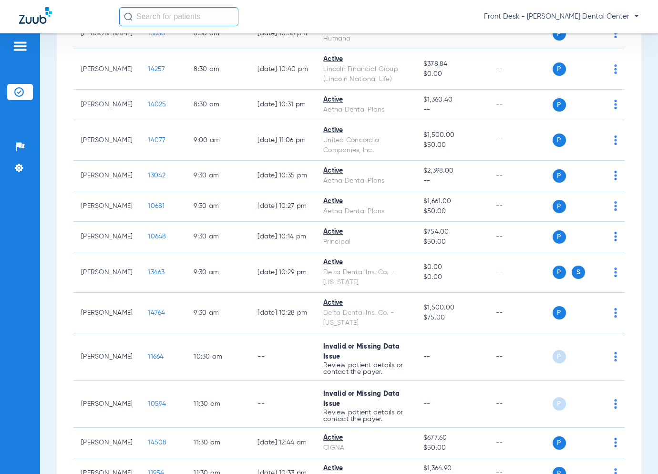
click at [64, 282] on div "Saturday 06-14-2025 Sunday 06-15-2025 Monday 06-16-2025 Tuesday 06-17-2025 Wedn…" at bounding box center [349, 413] width 585 height 1213
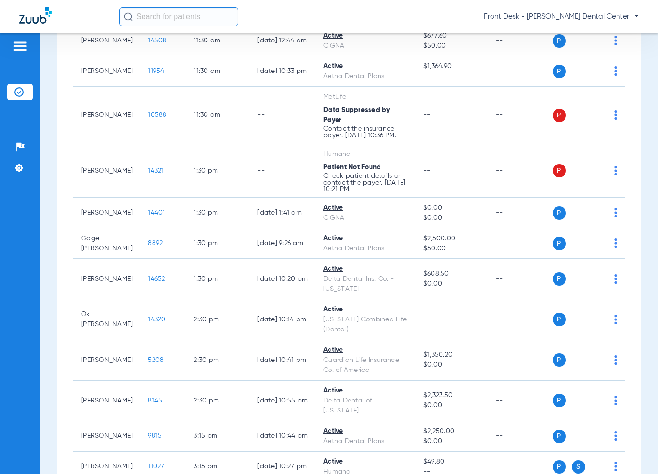
scroll to position [715, 0]
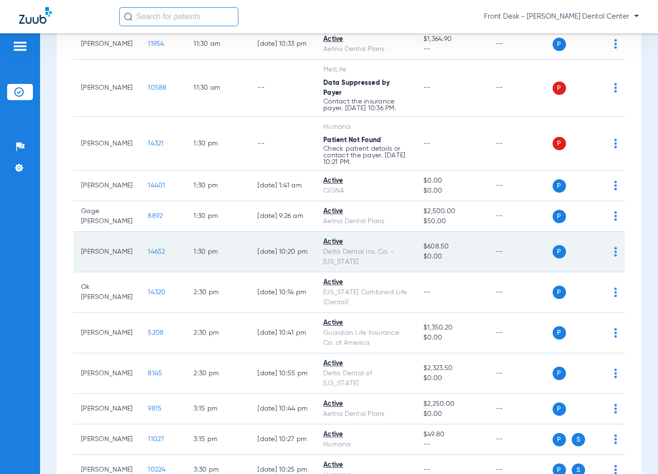
click at [148, 248] on span "14652" at bounding box center [156, 251] width 17 height 7
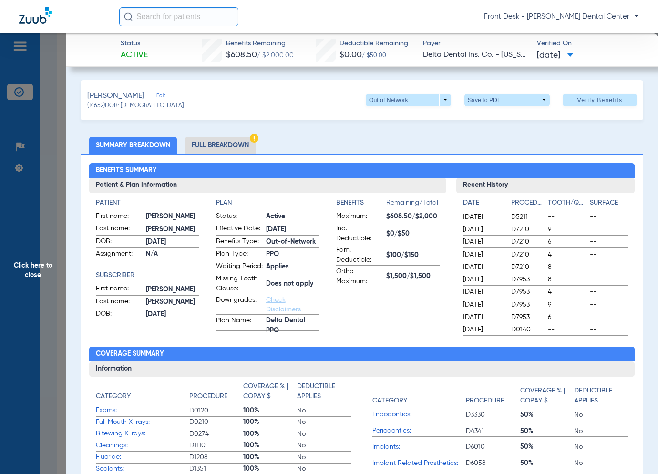
click at [26, 252] on span "Click here to close" at bounding box center [33, 270] width 66 height 474
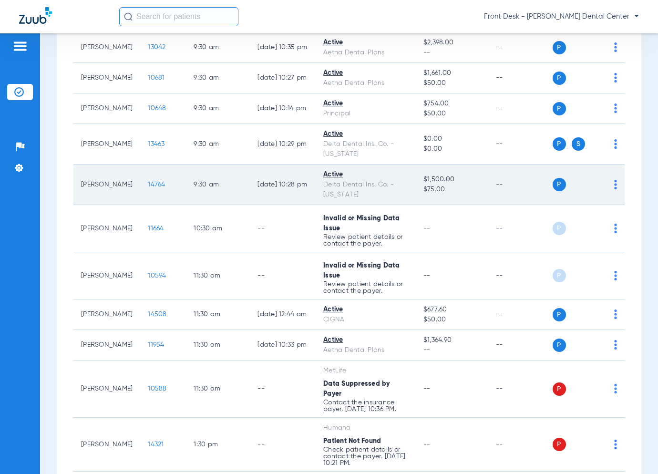
scroll to position [477, 0]
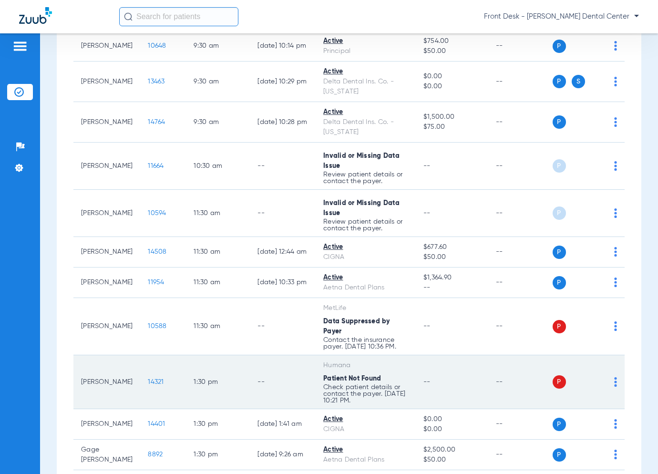
click at [149, 373] on td "14321" at bounding box center [163, 382] width 46 height 54
click at [148, 379] on span "14321" at bounding box center [156, 382] width 16 height 7
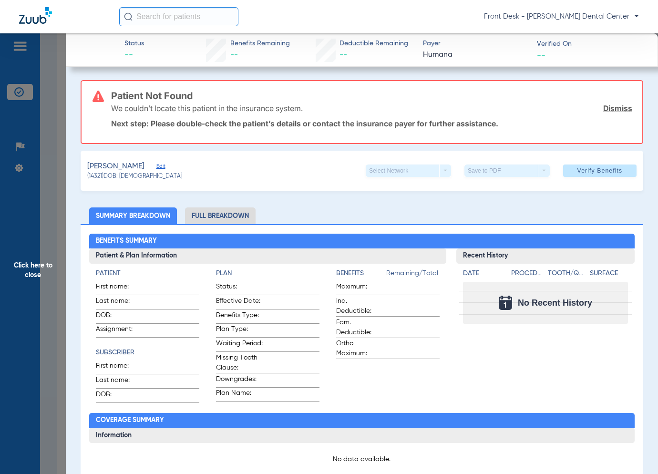
click at [40, 251] on span "Click here to close" at bounding box center [33, 270] width 66 height 474
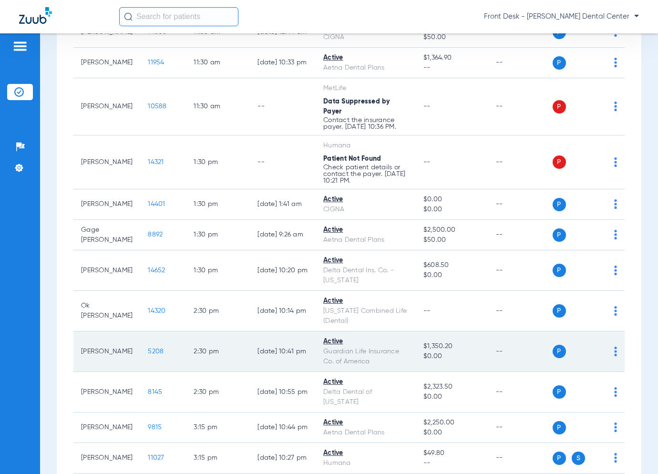
scroll to position [825, 0]
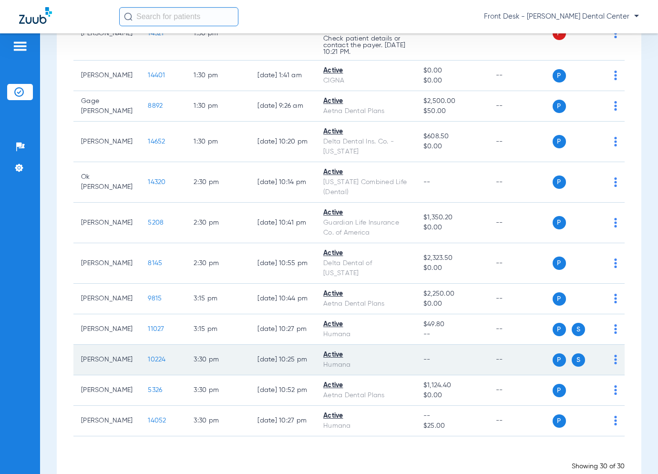
click at [148, 356] on span "10224" at bounding box center [157, 359] width 18 height 7
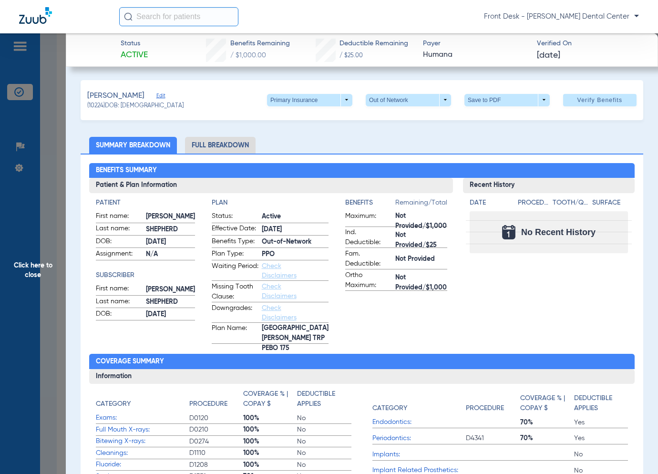
click at [53, 268] on span "Click here to close" at bounding box center [33, 270] width 66 height 474
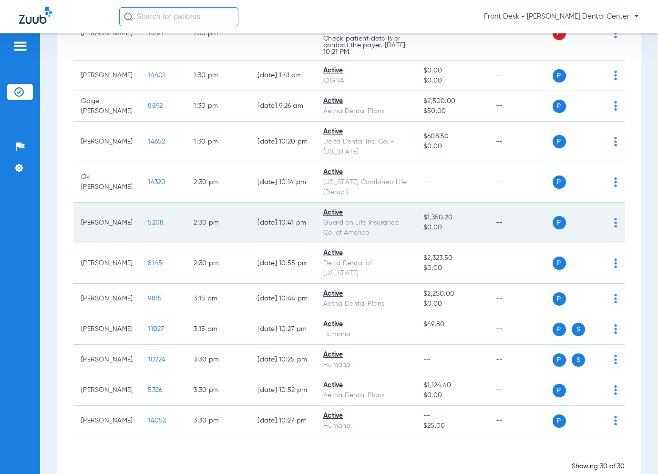
click at [148, 219] on span "5208" at bounding box center [156, 222] width 16 height 7
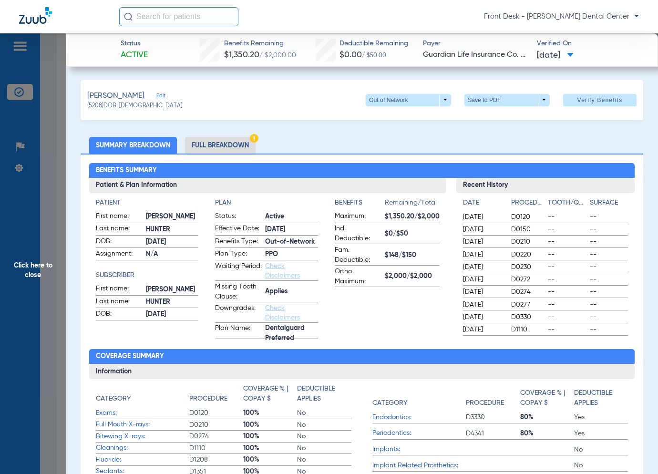
click at [32, 309] on span "Click here to close" at bounding box center [33, 270] width 66 height 474
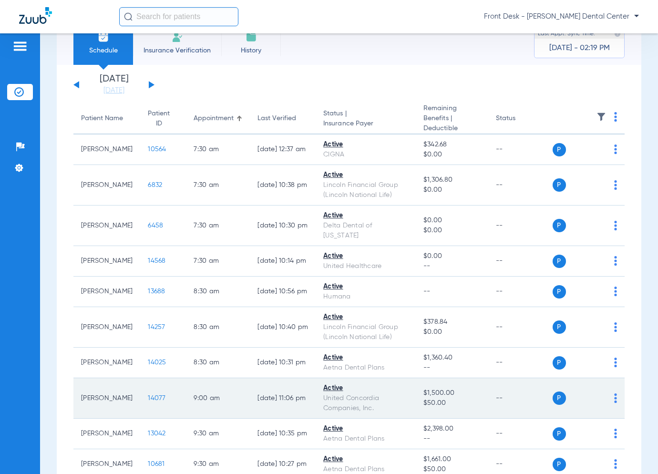
scroll to position [0, 0]
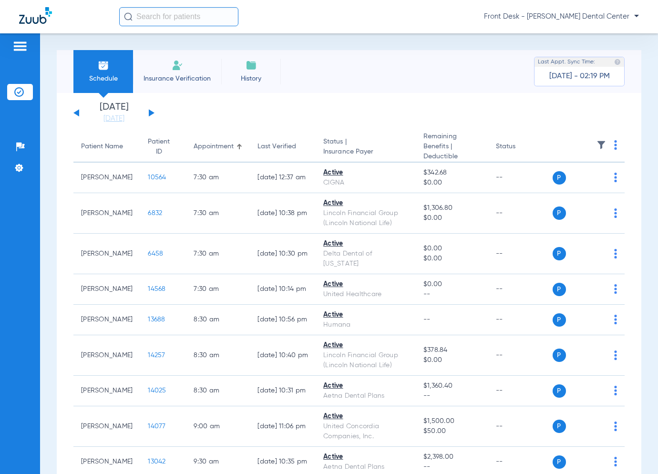
click at [151, 114] on button at bounding box center [152, 112] width 6 height 7
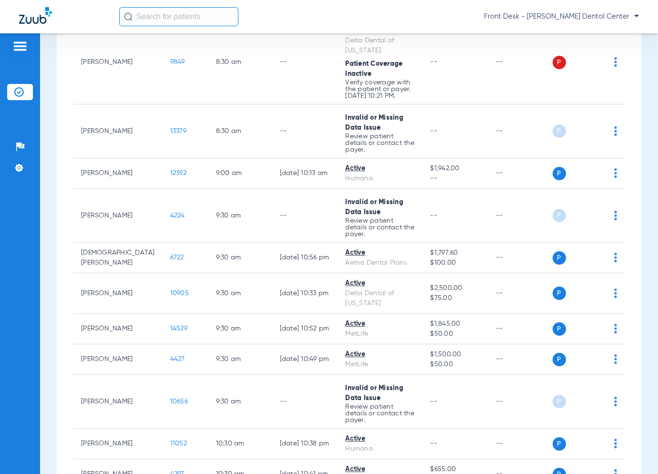
scroll to position [572, 0]
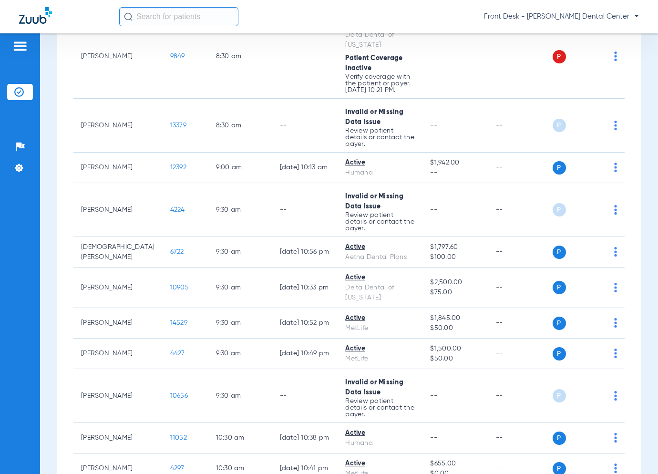
click at [55, 221] on div "Schedule Insurance Verification History Last Appt. Sync Time: Today - 02:48 PM …" at bounding box center [349, 253] width 618 height 441
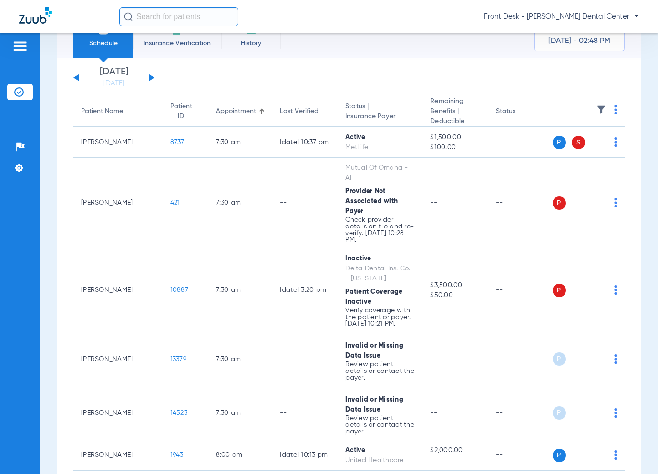
scroll to position [0, 0]
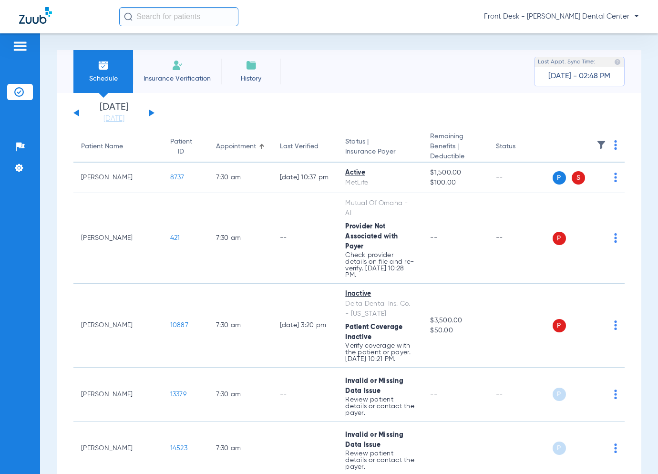
click at [79, 112] on button at bounding box center [76, 112] width 6 height 7
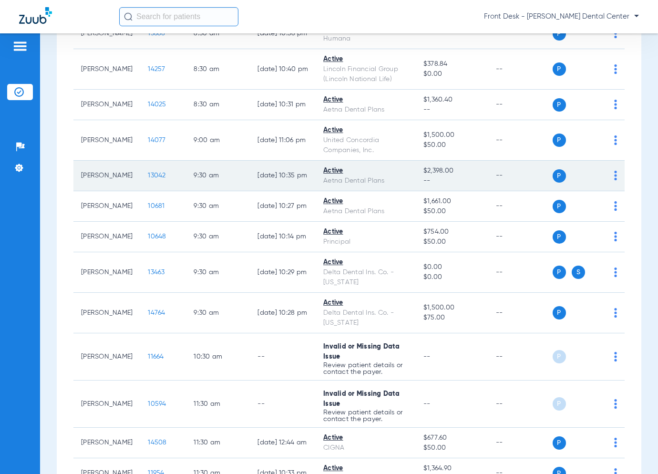
scroll to position [429, 0]
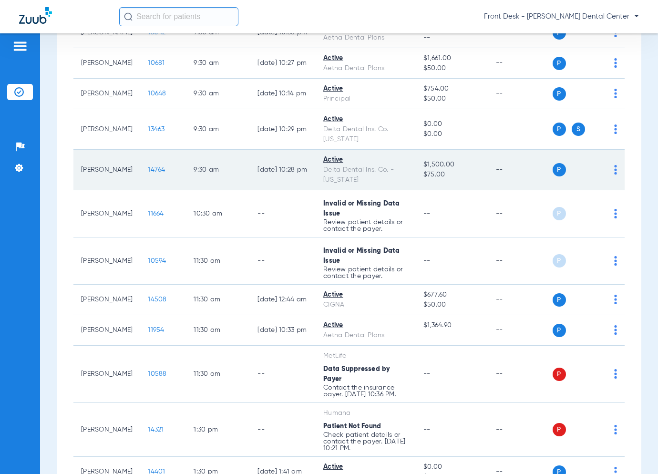
click at [148, 167] on span "14764" at bounding box center [156, 169] width 17 height 7
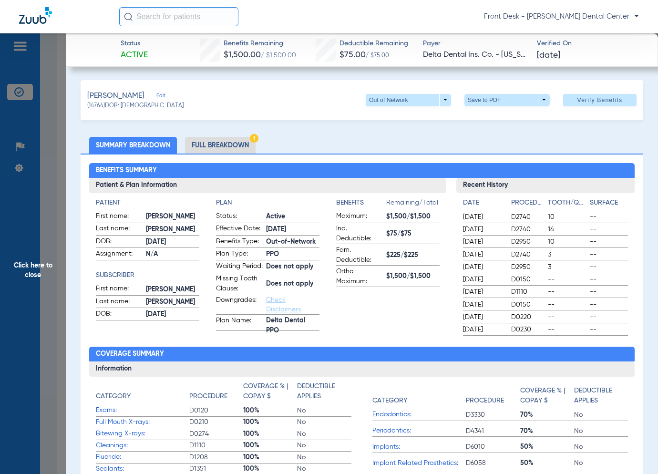
click at [37, 297] on span "Click here to close" at bounding box center [33, 270] width 66 height 474
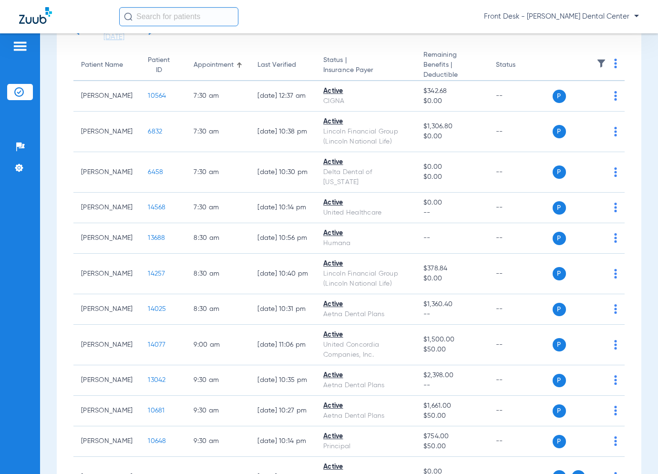
scroll to position [0, 0]
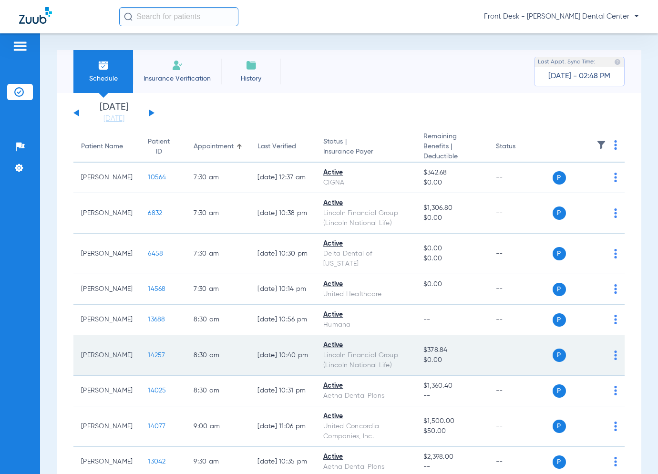
click at [148, 353] on span "14257" at bounding box center [156, 355] width 17 height 7
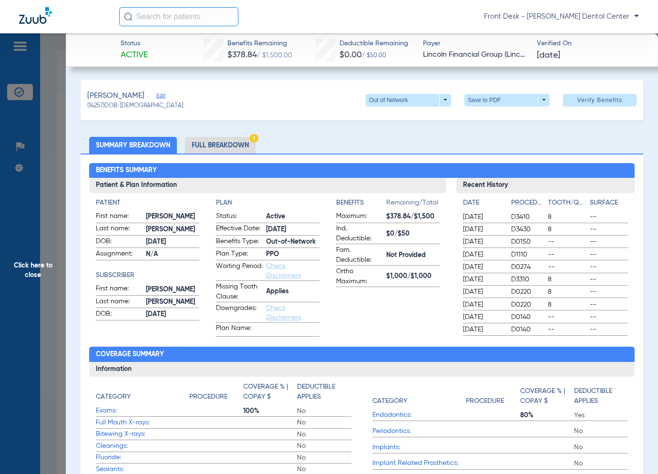
click at [21, 219] on span "Click here to close" at bounding box center [33, 270] width 66 height 474
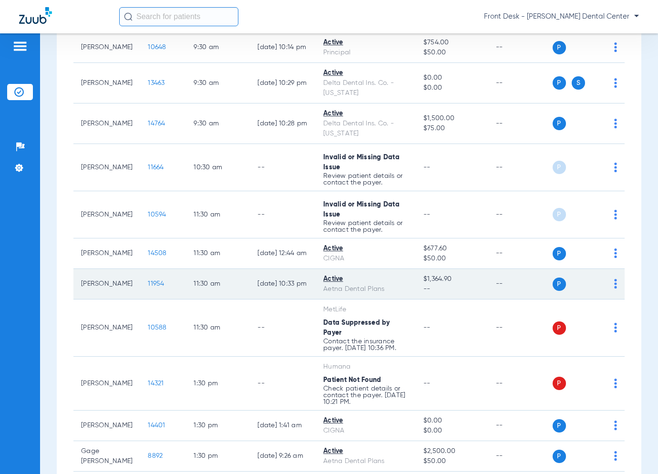
scroll to position [477, 0]
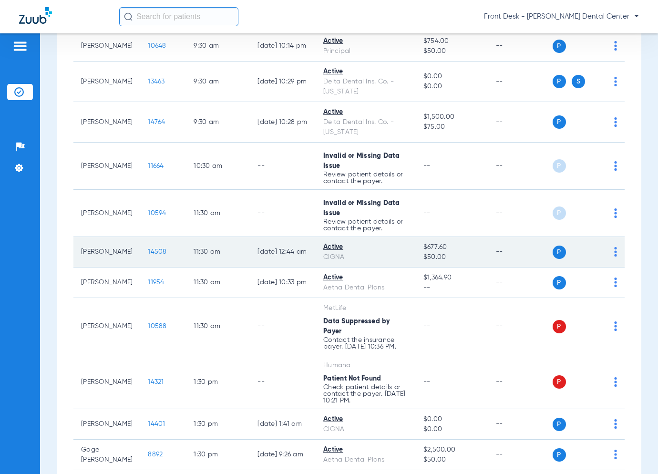
click at [148, 249] on span "14508" at bounding box center [157, 251] width 19 height 7
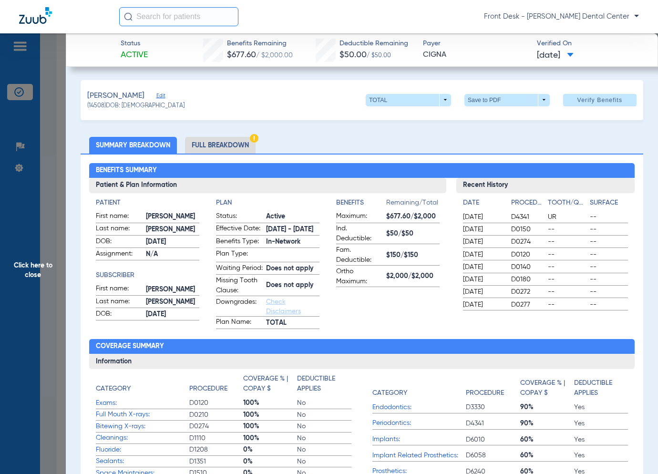
click at [29, 249] on span "Click here to close" at bounding box center [33, 270] width 66 height 474
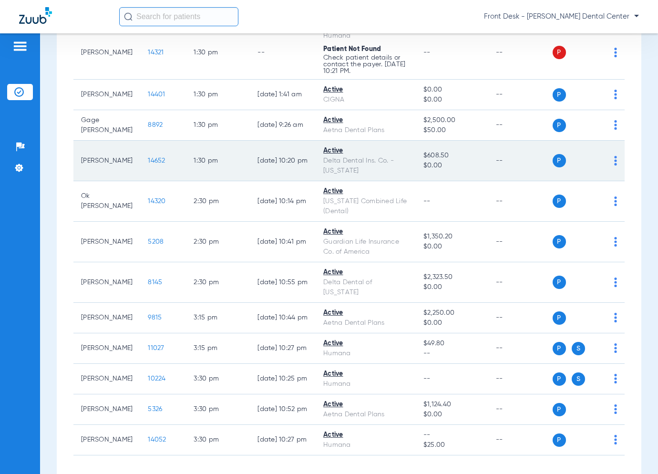
scroll to position [825, 0]
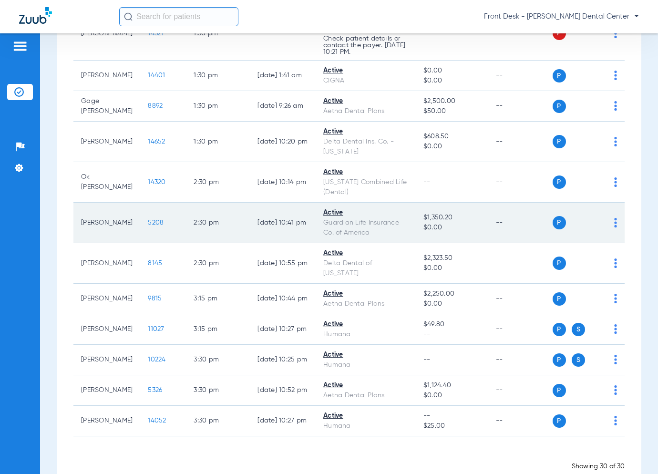
click at [148, 219] on span "5208" at bounding box center [156, 222] width 16 height 7
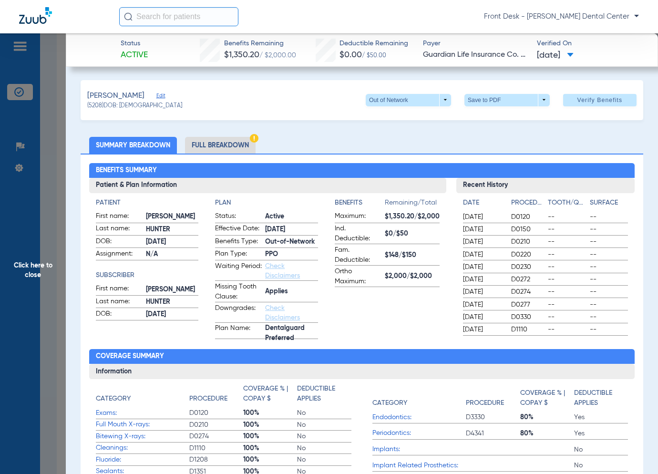
click at [32, 280] on span "Click here to close" at bounding box center [33, 270] width 66 height 474
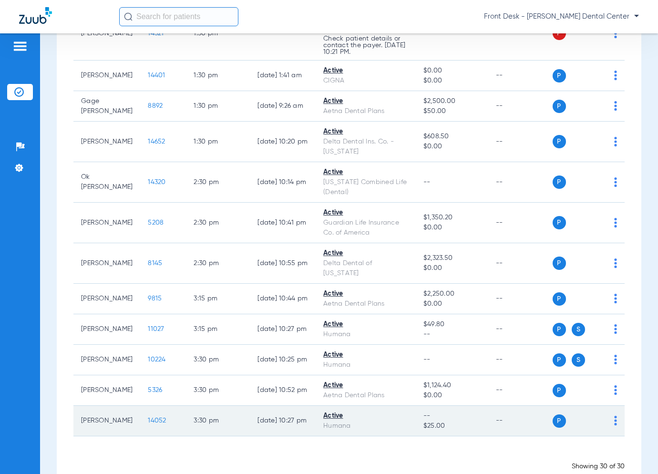
click at [148, 417] on span "14052" at bounding box center [157, 420] width 18 height 7
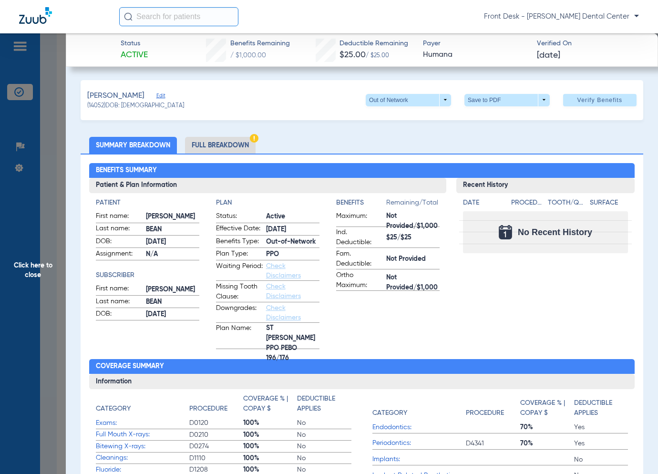
click at [31, 260] on span "Click here to close" at bounding box center [33, 270] width 66 height 474
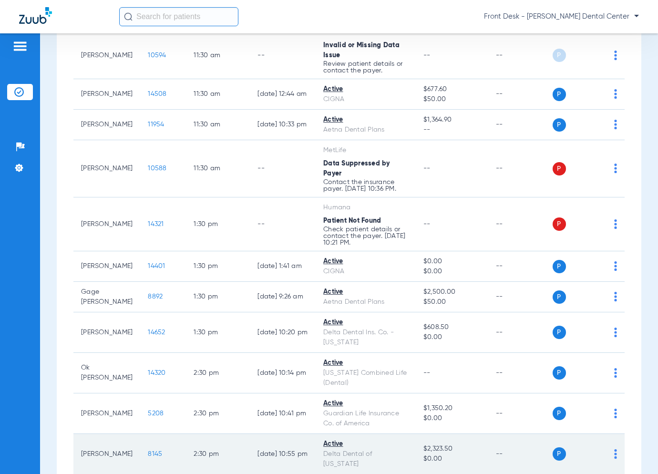
scroll to position [587, 0]
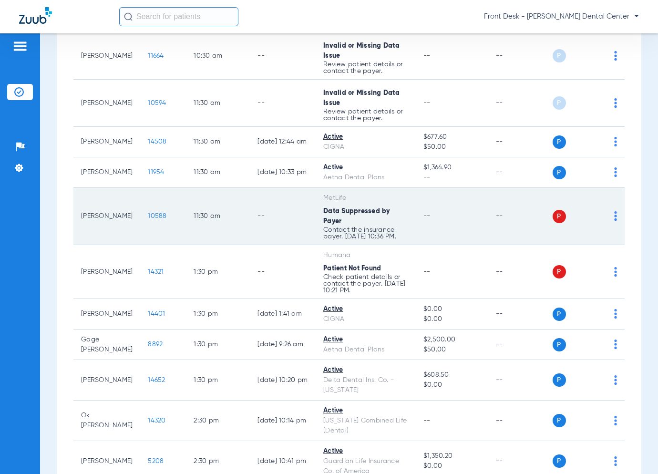
click at [148, 213] on span "10588" at bounding box center [157, 216] width 19 height 7
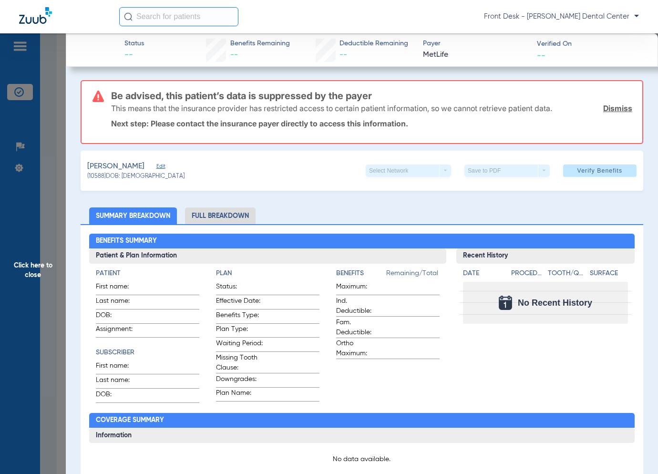
click at [25, 234] on span "Click here to close" at bounding box center [33, 270] width 66 height 474
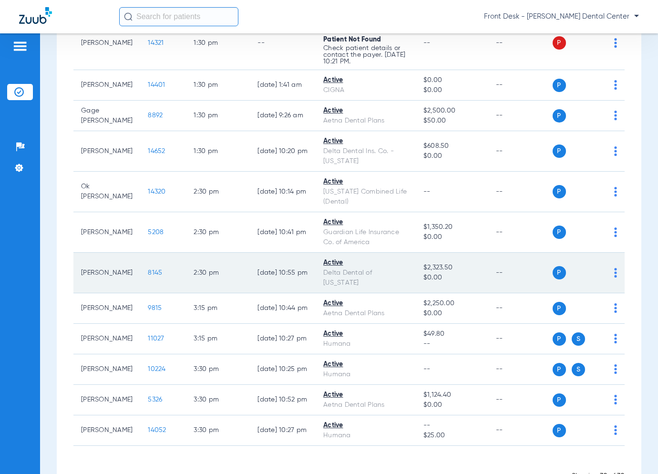
scroll to position [825, 0]
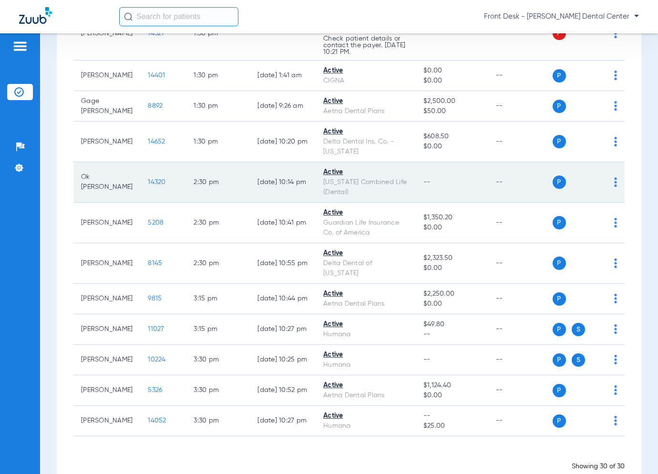
click at [148, 179] on span "14320" at bounding box center [157, 182] width 18 height 7
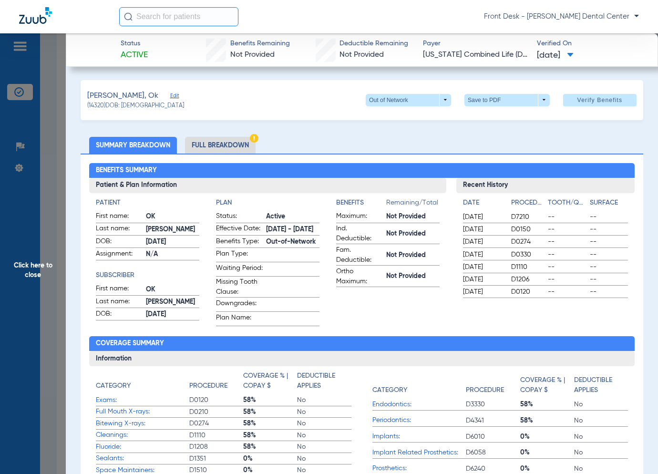
click at [31, 284] on span "Click here to close" at bounding box center [33, 270] width 66 height 474
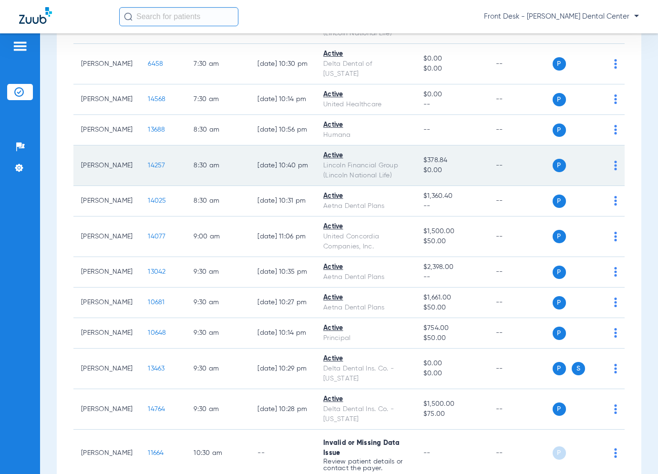
scroll to position [191, 0]
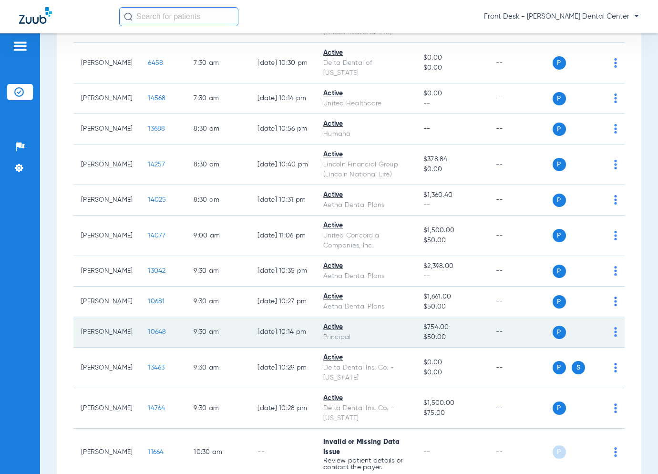
click at [148, 334] on span "10648" at bounding box center [157, 332] width 18 height 7
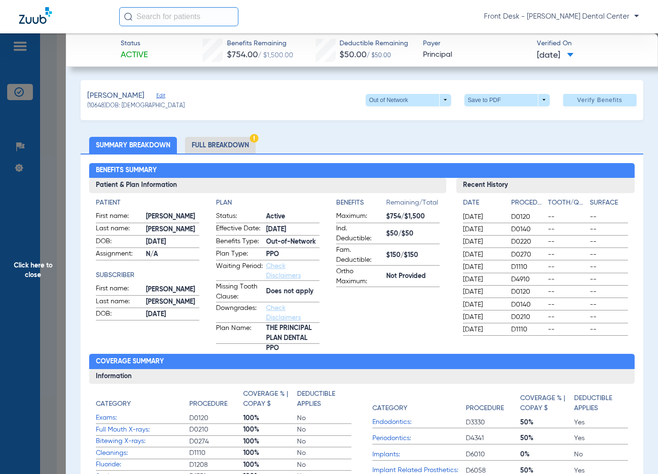
drag, startPoint x: 79, startPoint y: 277, endPoint x: 36, endPoint y: 284, distance: 43.5
click at [36, 284] on span "Click here to close" at bounding box center [33, 270] width 66 height 474
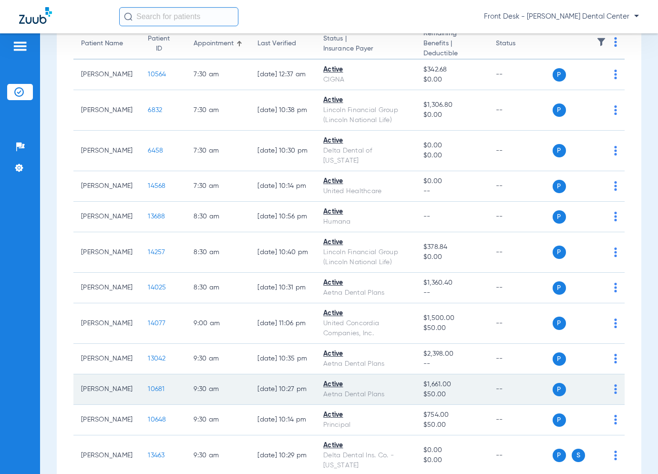
scroll to position [0, 0]
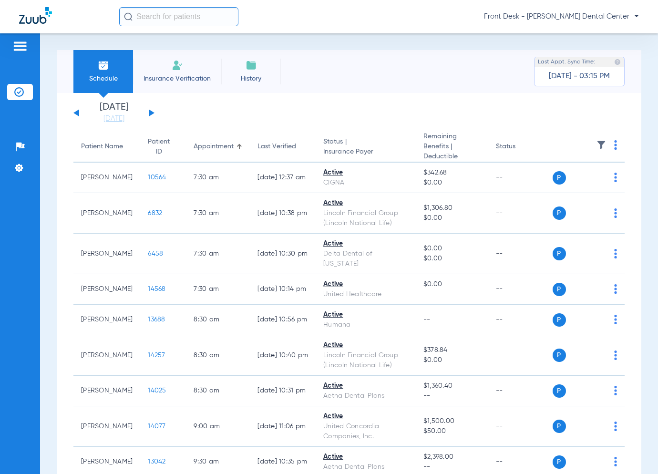
click at [151, 113] on button at bounding box center [152, 112] width 6 height 7
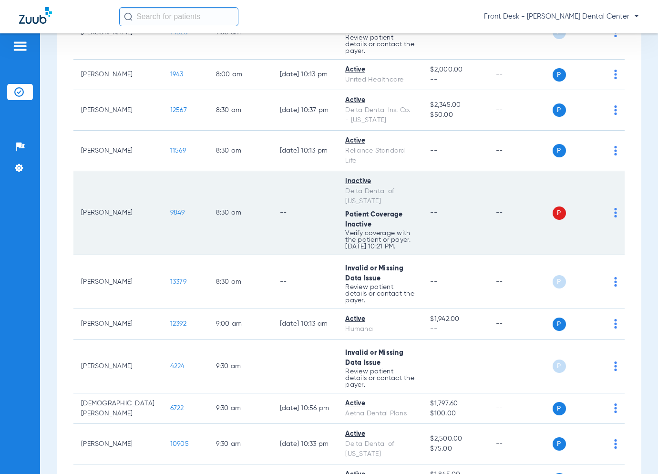
scroll to position [429, 0]
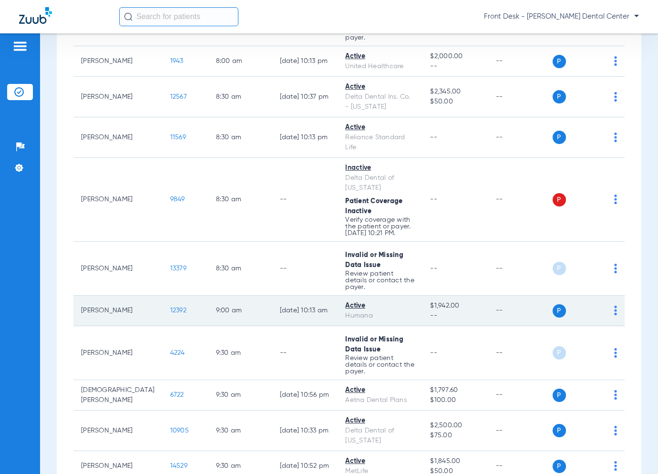
click at [170, 307] on span "12392" at bounding box center [178, 310] width 16 height 7
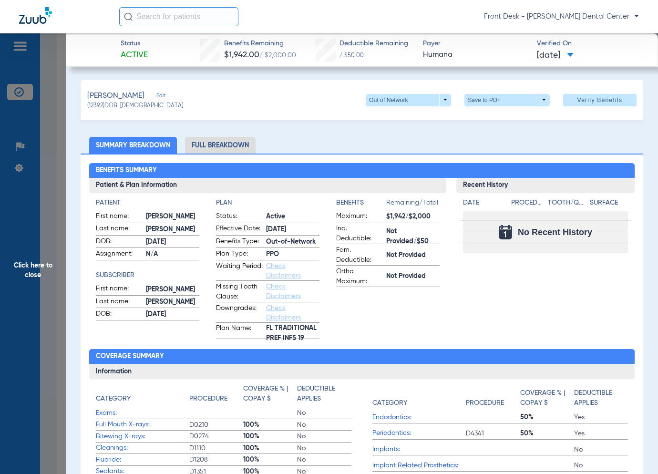
click at [25, 293] on span "Click here to close" at bounding box center [33, 270] width 66 height 474
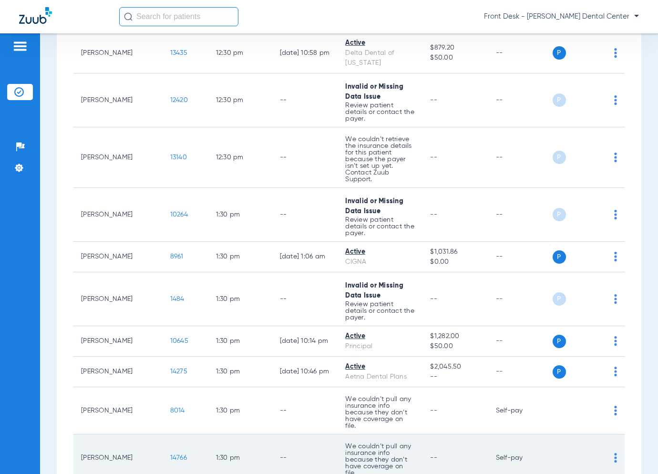
scroll to position [1582, 0]
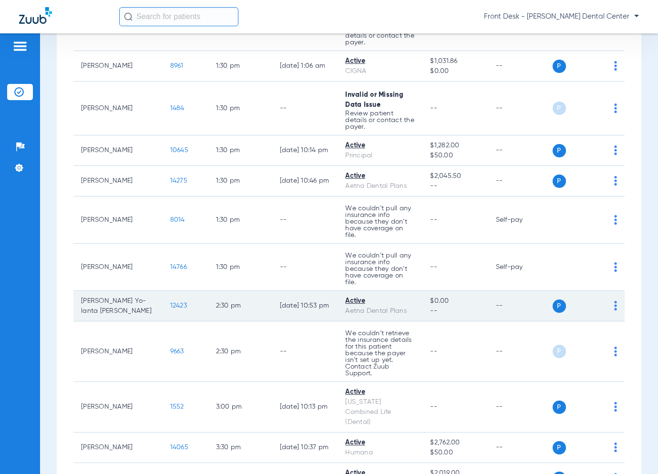
click at [170, 302] on span "12423" at bounding box center [178, 305] width 17 height 7
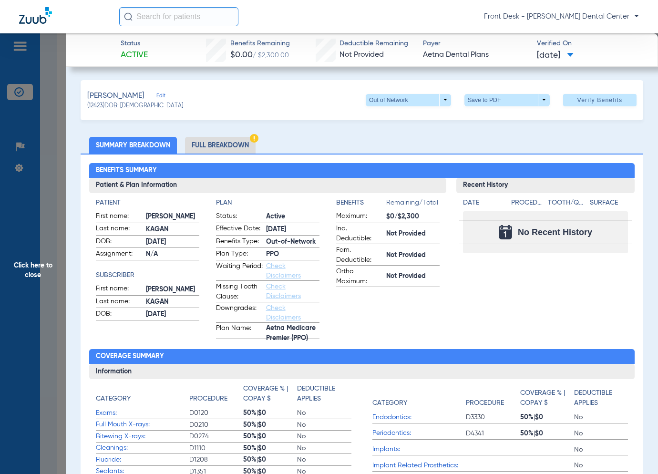
click at [45, 235] on span "Click here to close" at bounding box center [33, 270] width 66 height 474
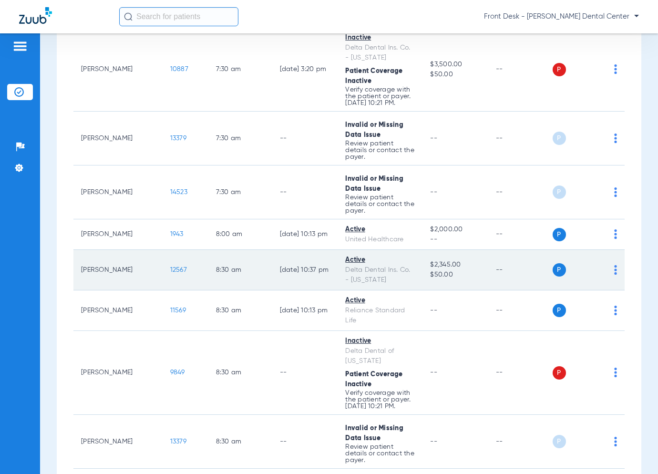
scroll to position [295, 0]
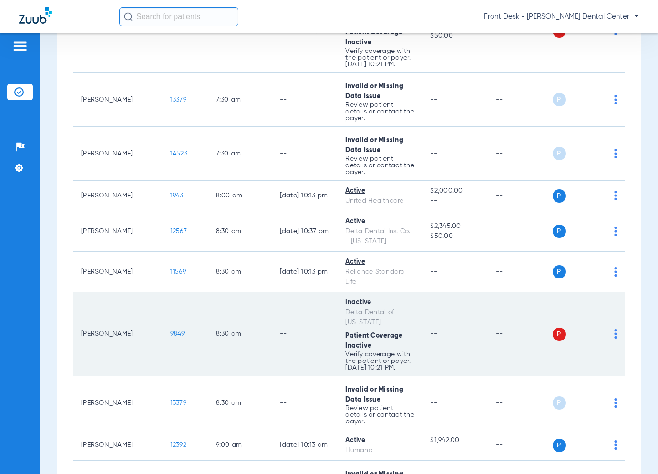
click at [170, 330] on span "9849" at bounding box center [177, 333] width 15 height 7
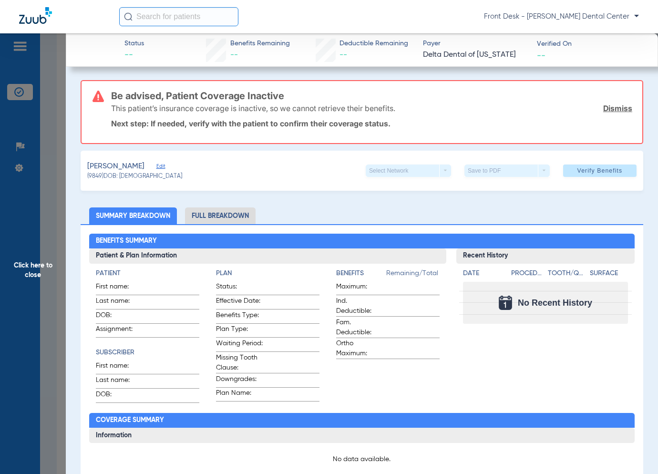
click at [41, 272] on span "Click here to close" at bounding box center [33, 270] width 66 height 474
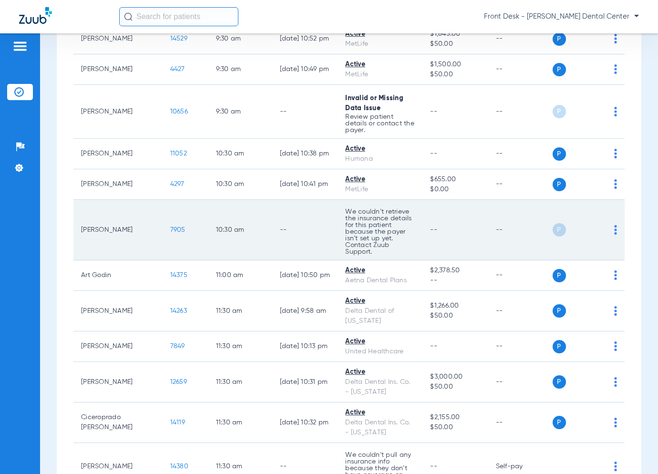
scroll to position [867, 0]
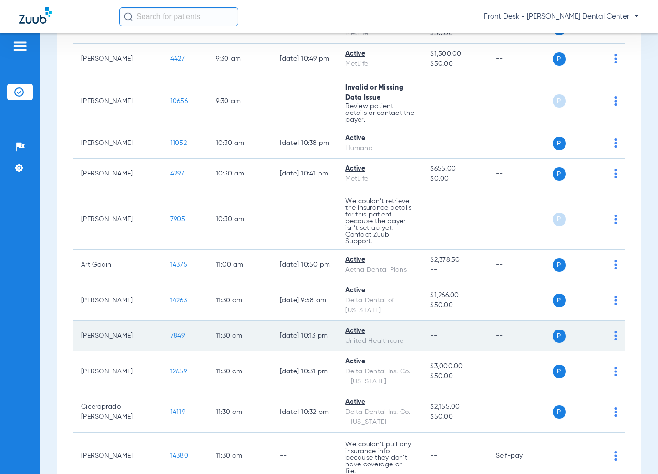
click at [170, 332] on span "7849" at bounding box center [177, 335] width 15 height 7
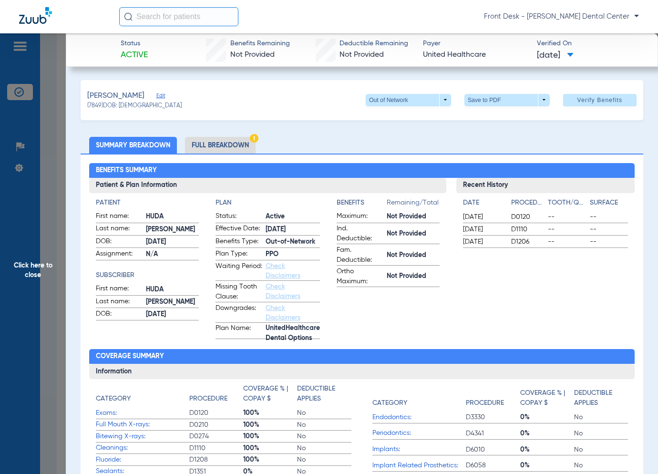
click at [39, 310] on span "Click here to close" at bounding box center [33, 270] width 66 height 474
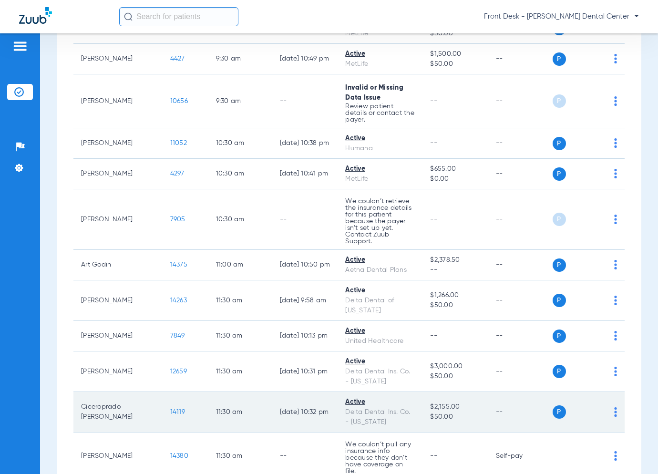
click at [170, 409] on span "14119" at bounding box center [177, 412] width 15 height 7
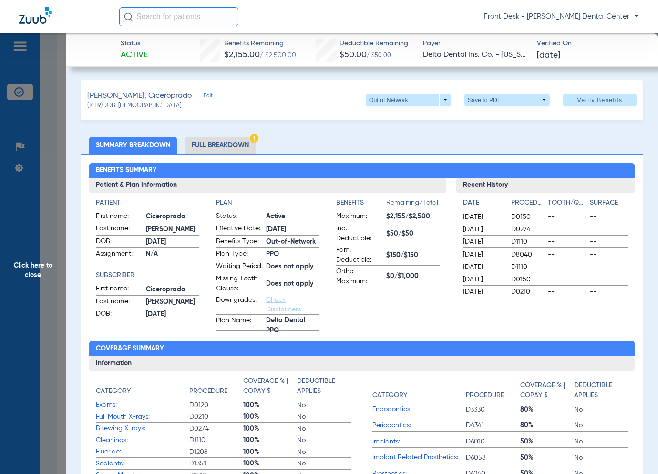
click at [48, 311] on span "Click here to close" at bounding box center [33, 270] width 66 height 474
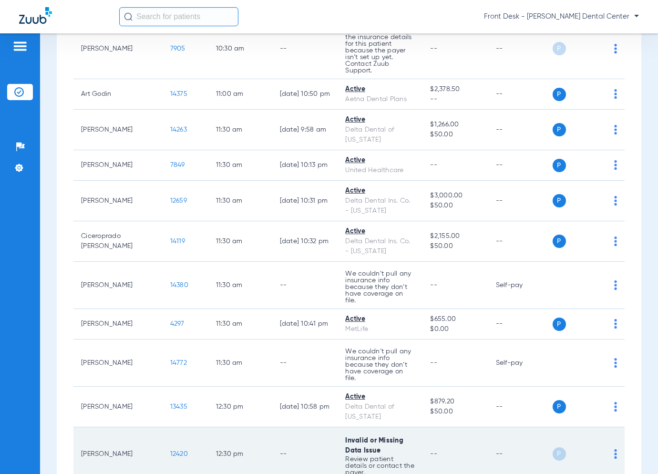
scroll to position [1001, 0]
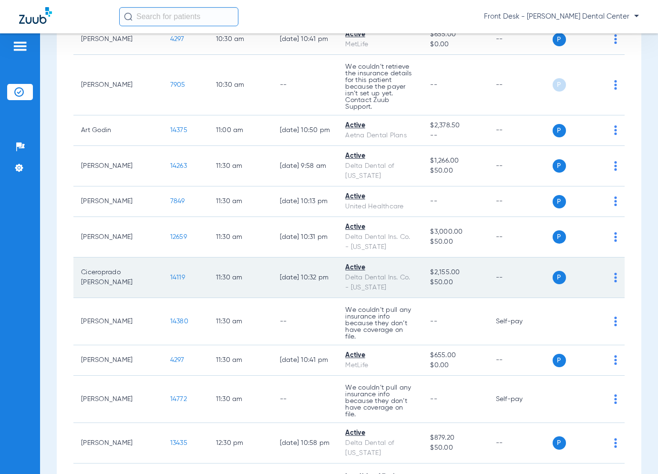
click at [170, 274] on span "14119" at bounding box center [177, 277] width 15 height 7
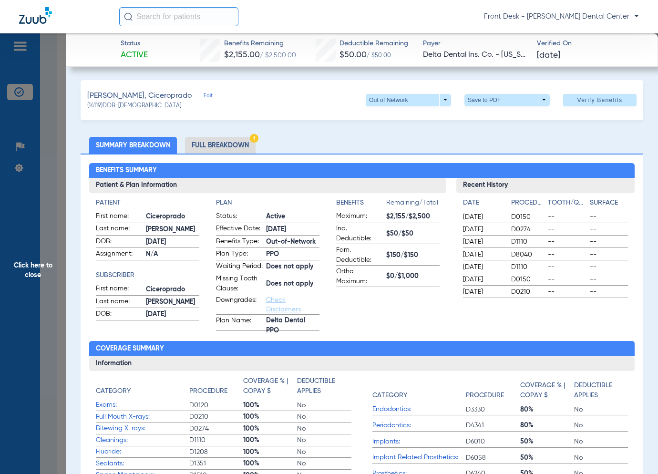
click at [48, 253] on span "Click here to close" at bounding box center [33, 270] width 66 height 474
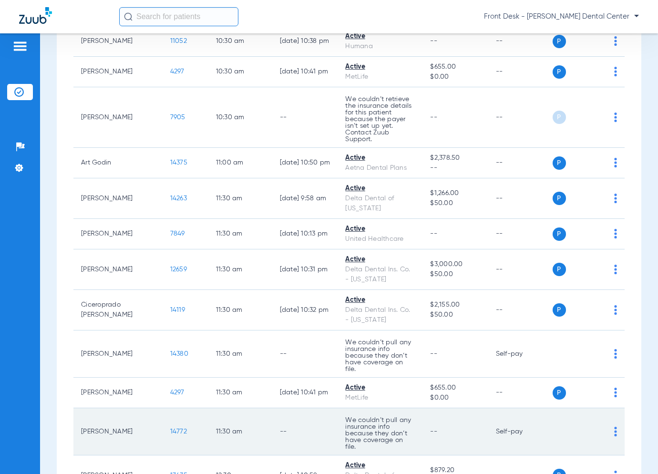
scroll to position [954, 0]
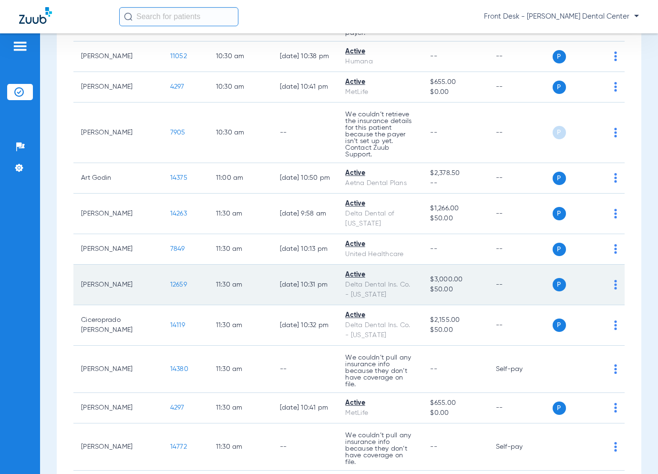
click at [170, 281] on span "12659" at bounding box center [178, 284] width 17 height 7
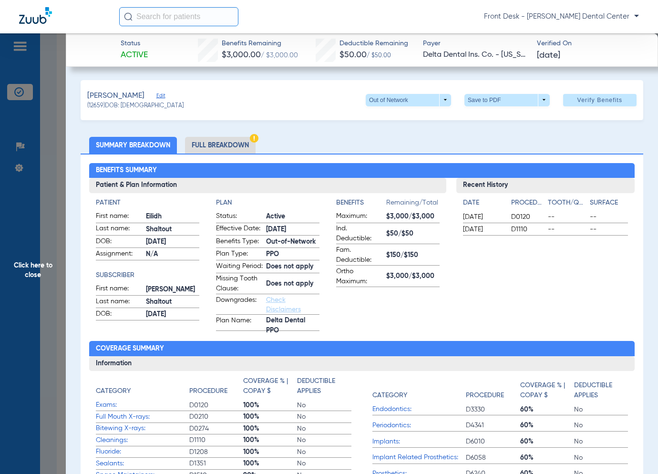
click at [58, 273] on span "Click here to close" at bounding box center [33, 270] width 66 height 474
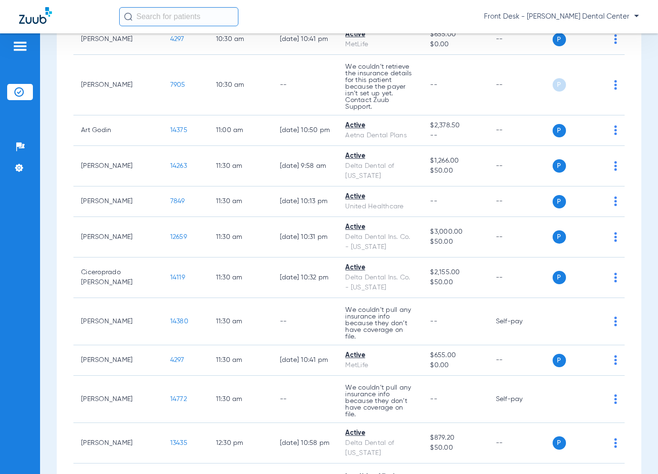
scroll to position [1049, 0]
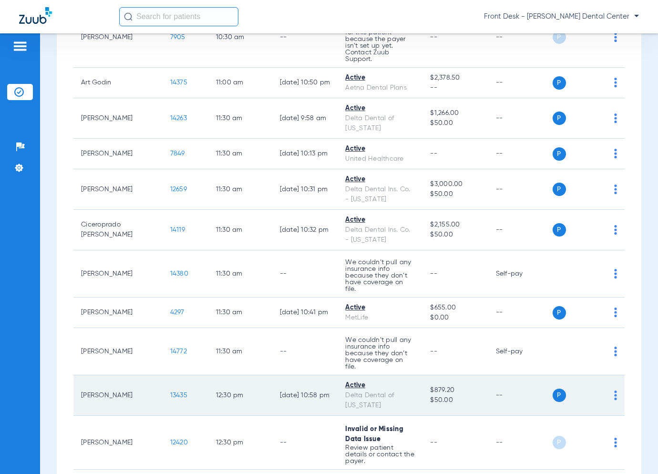
click at [170, 392] on span "13435" at bounding box center [178, 395] width 17 height 7
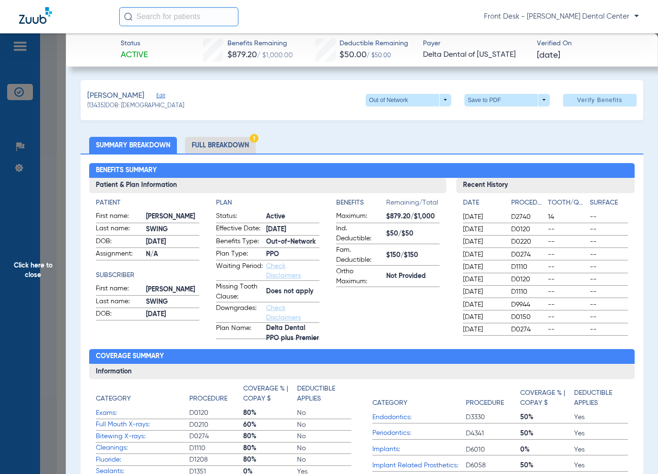
click at [54, 257] on span "Click here to close" at bounding box center [33, 270] width 66 height 474
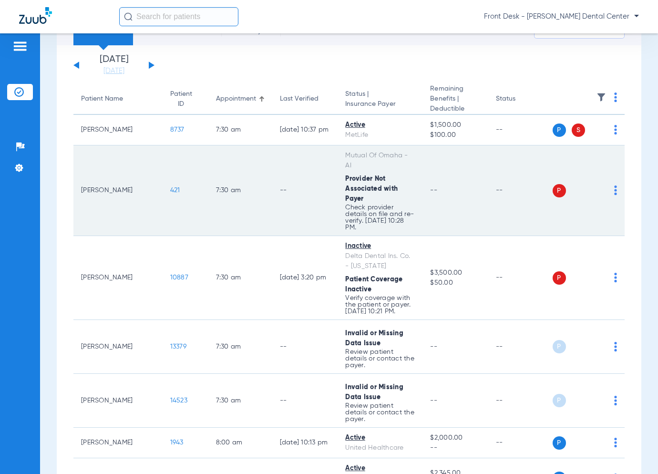
scroll to position [0, 0]
